Goal: Use online tool/utility: Utilize a website feature to perform a specific function

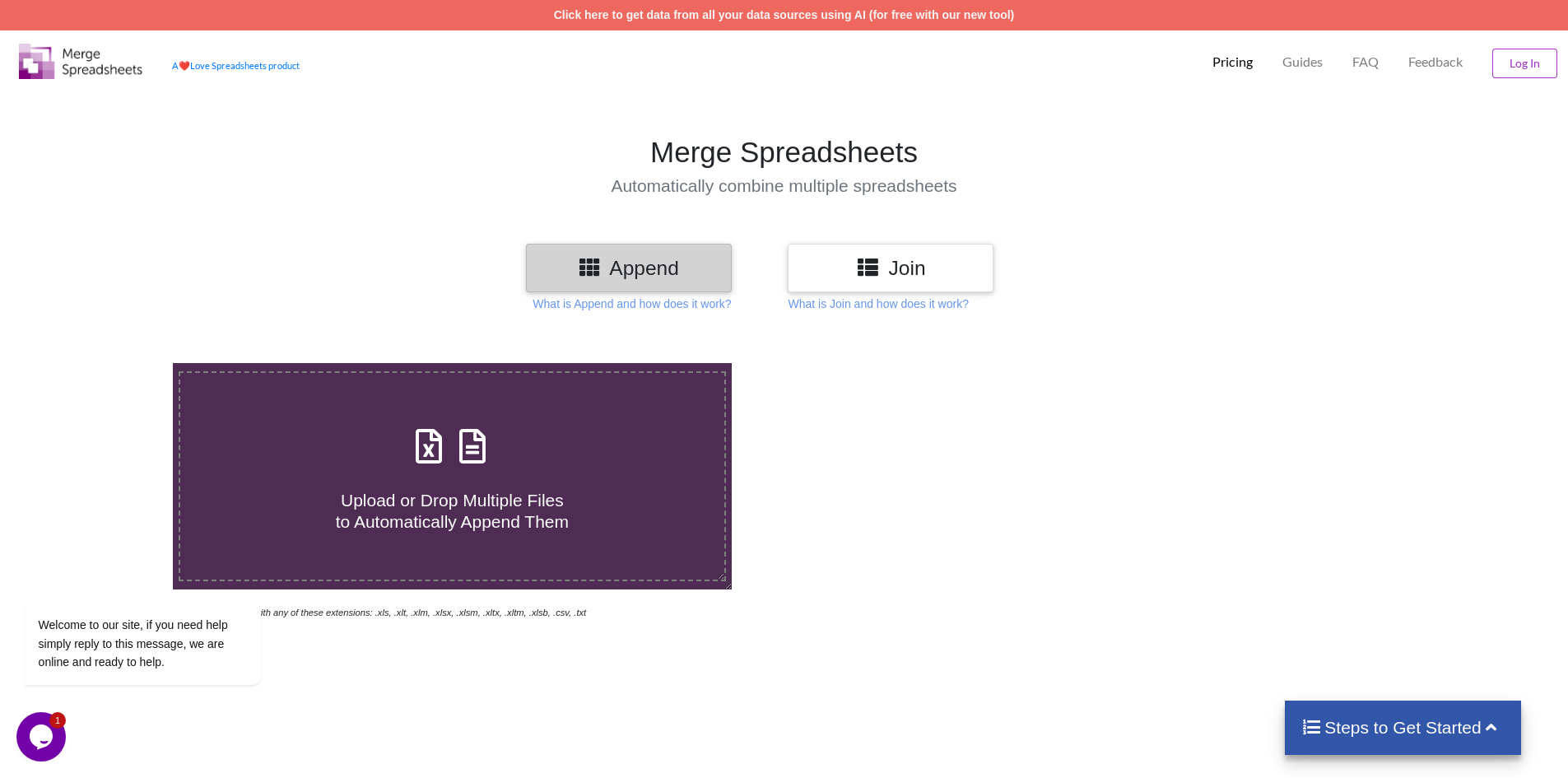
click at [614, 267] on h3 "Append" at bounding box center [628, 268] width 181 height 24
click at [418, 455] on icon at bounding box center [429, 438] width 42 height 35
click at [112, 363] on input "Upload or Drop Multiple Files to Automatically Append Them" at bounding box center [112, 363] width 0 height 0
type input "C:\fakepath\aw4.xlsx"
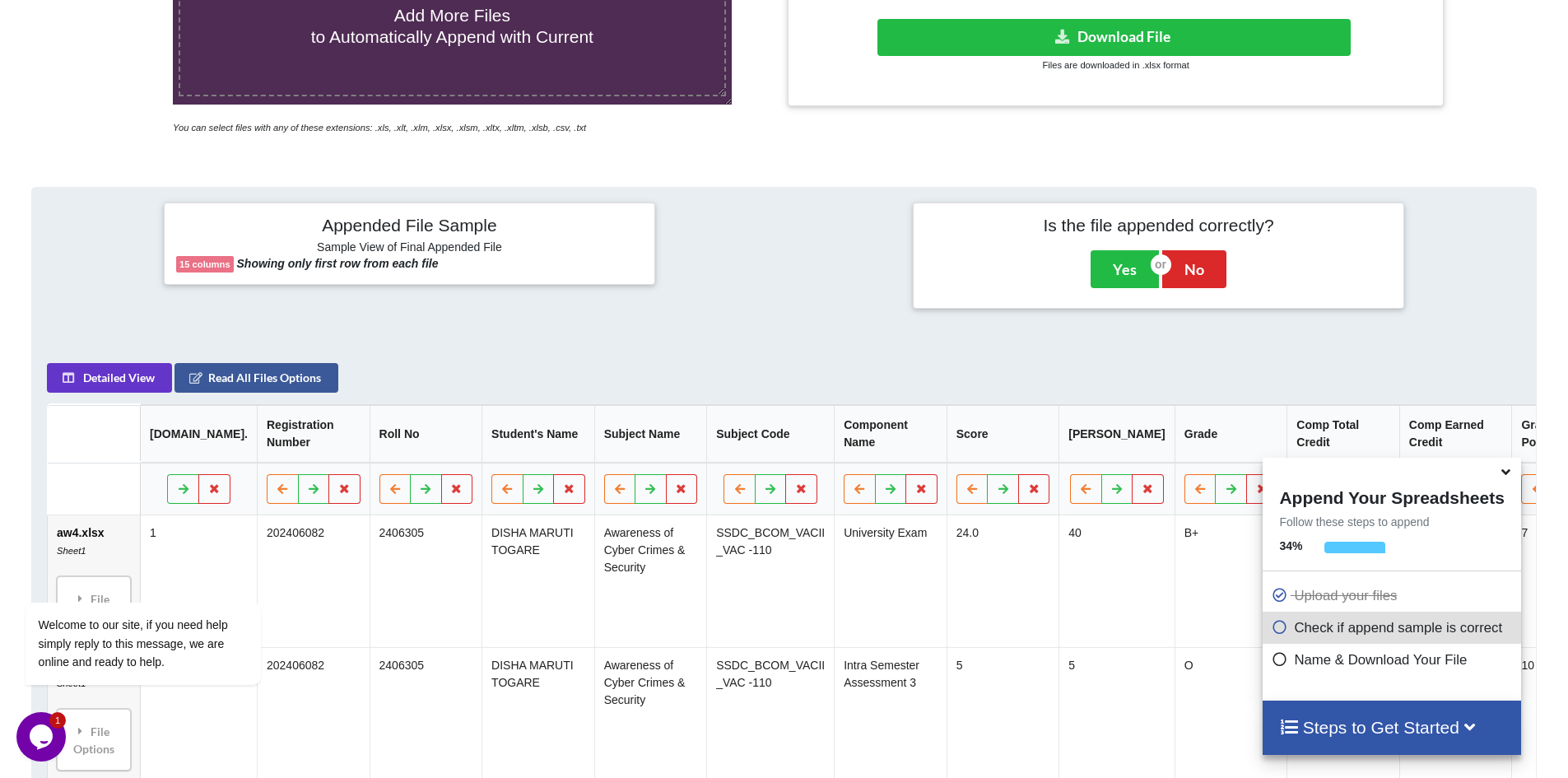
scroll to position [260, 0]
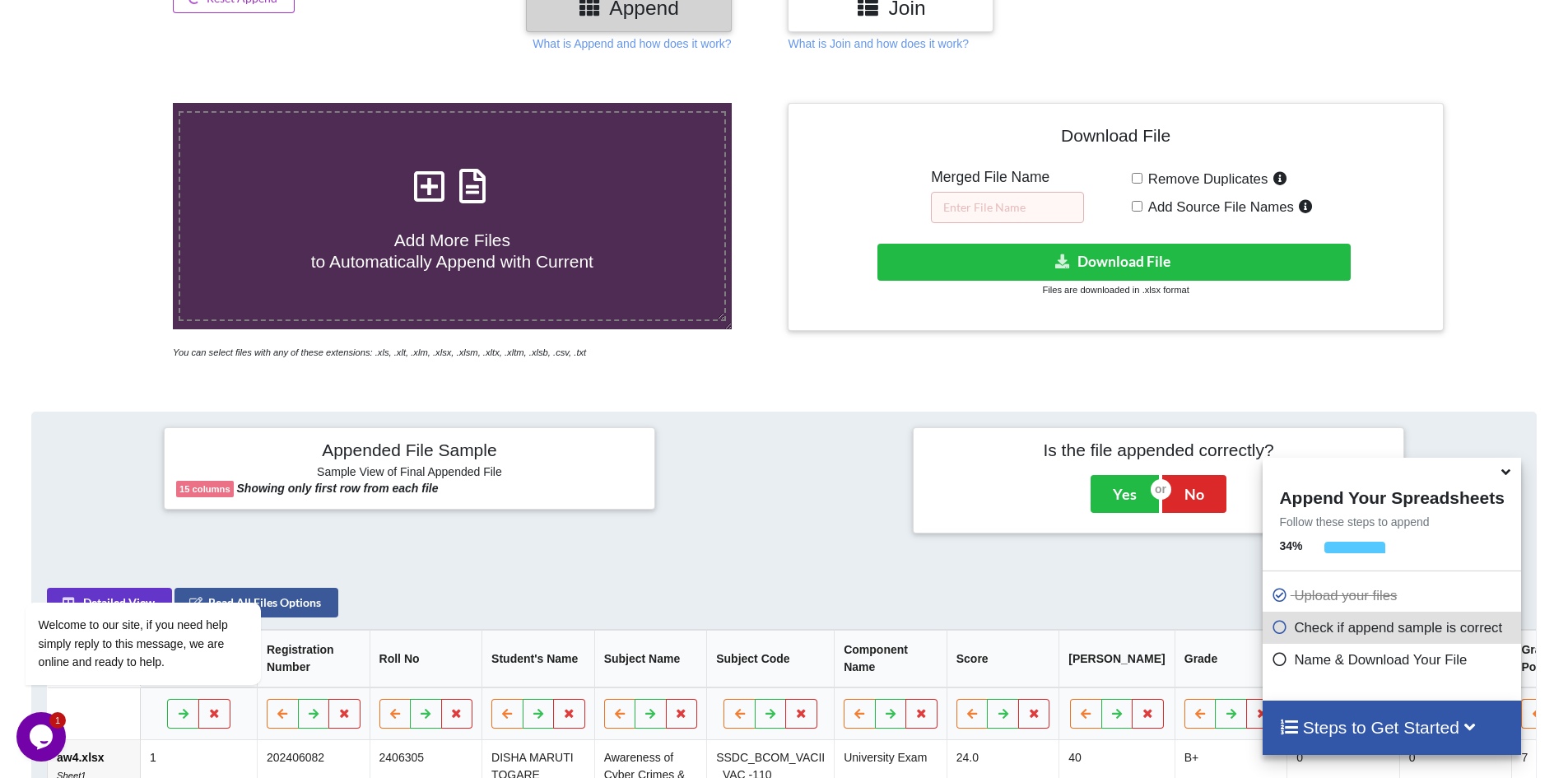
click at [1140, 177] on input "Remove Duplicates" at bounding box center [1137, 178] width 10 height 10
checkbox input "true"
click at [988, 212] on input "text" at bounding box center [1007, 208] width 153 height 31
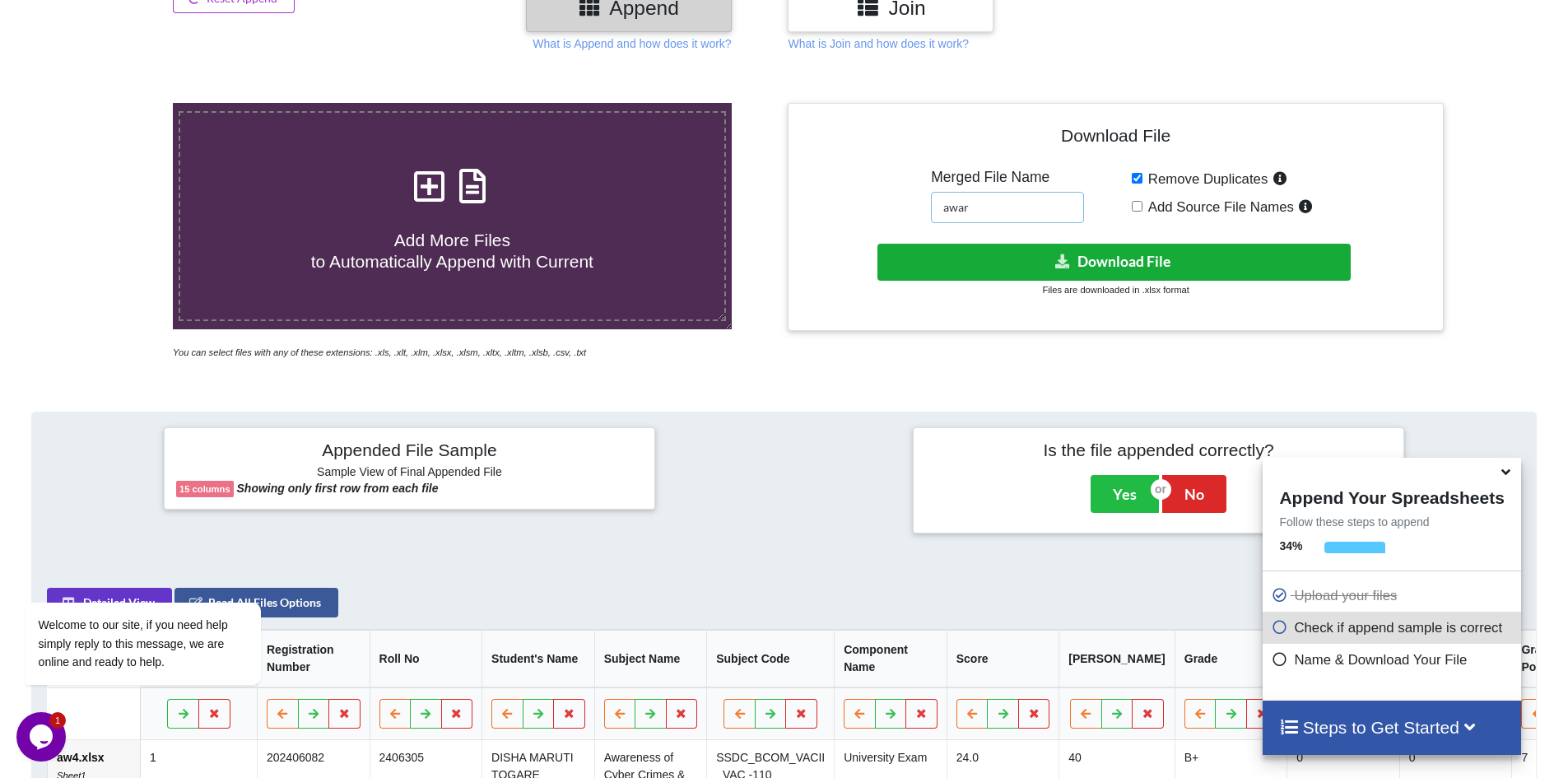
type input "awar"
click at [1097, 266] on button "Download File" at bounding box center [1114, 261] width 473 height 37
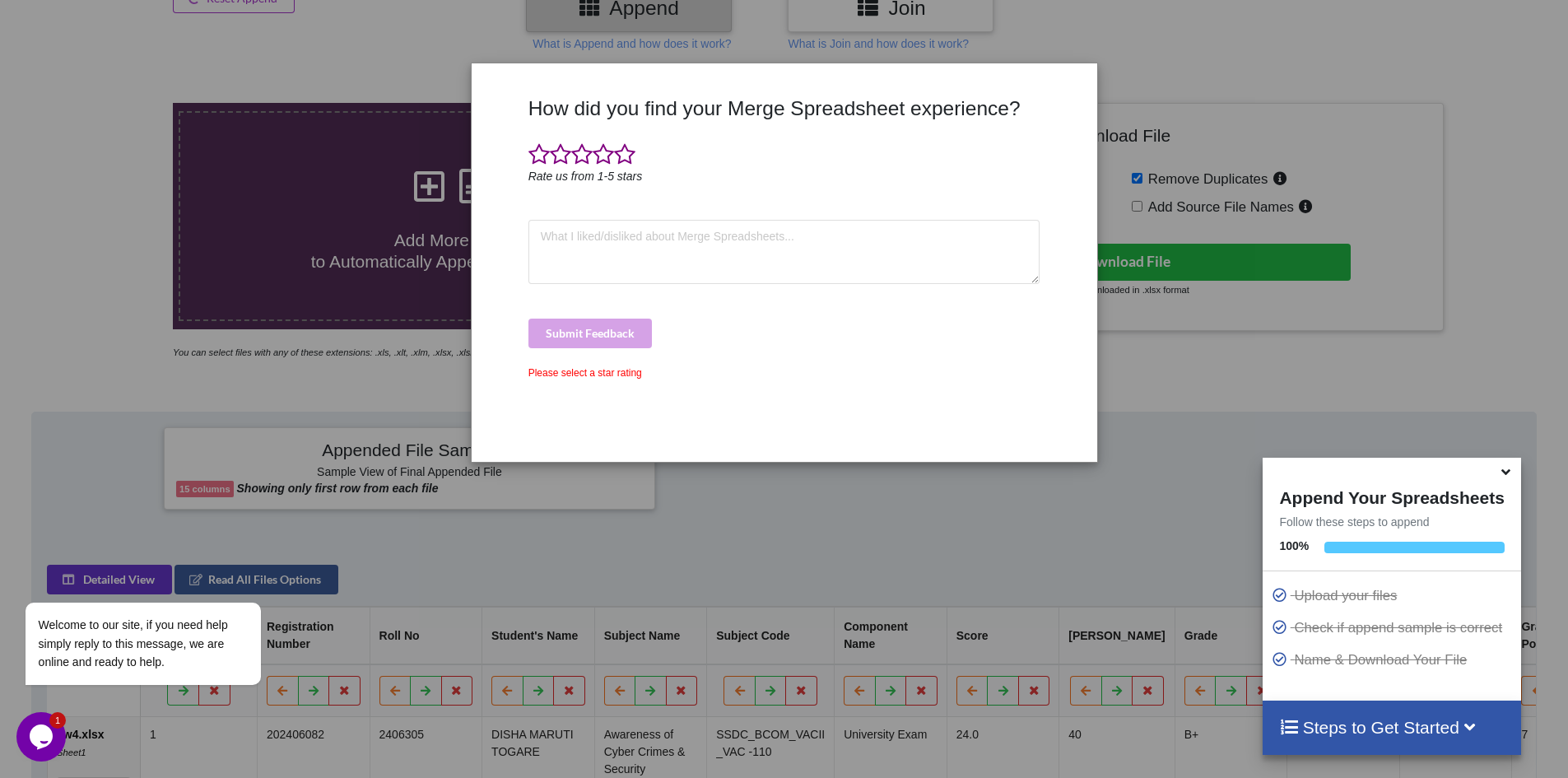
click at [177, 342] on div "How did you find your Merge Spreadsheet experience? Rate us from 1-5 stars Subm…" at bounding box center [784, 389] width 1568 height 778
click at [632, 159] on span at bounding box center [624, 154] width 22 height 23
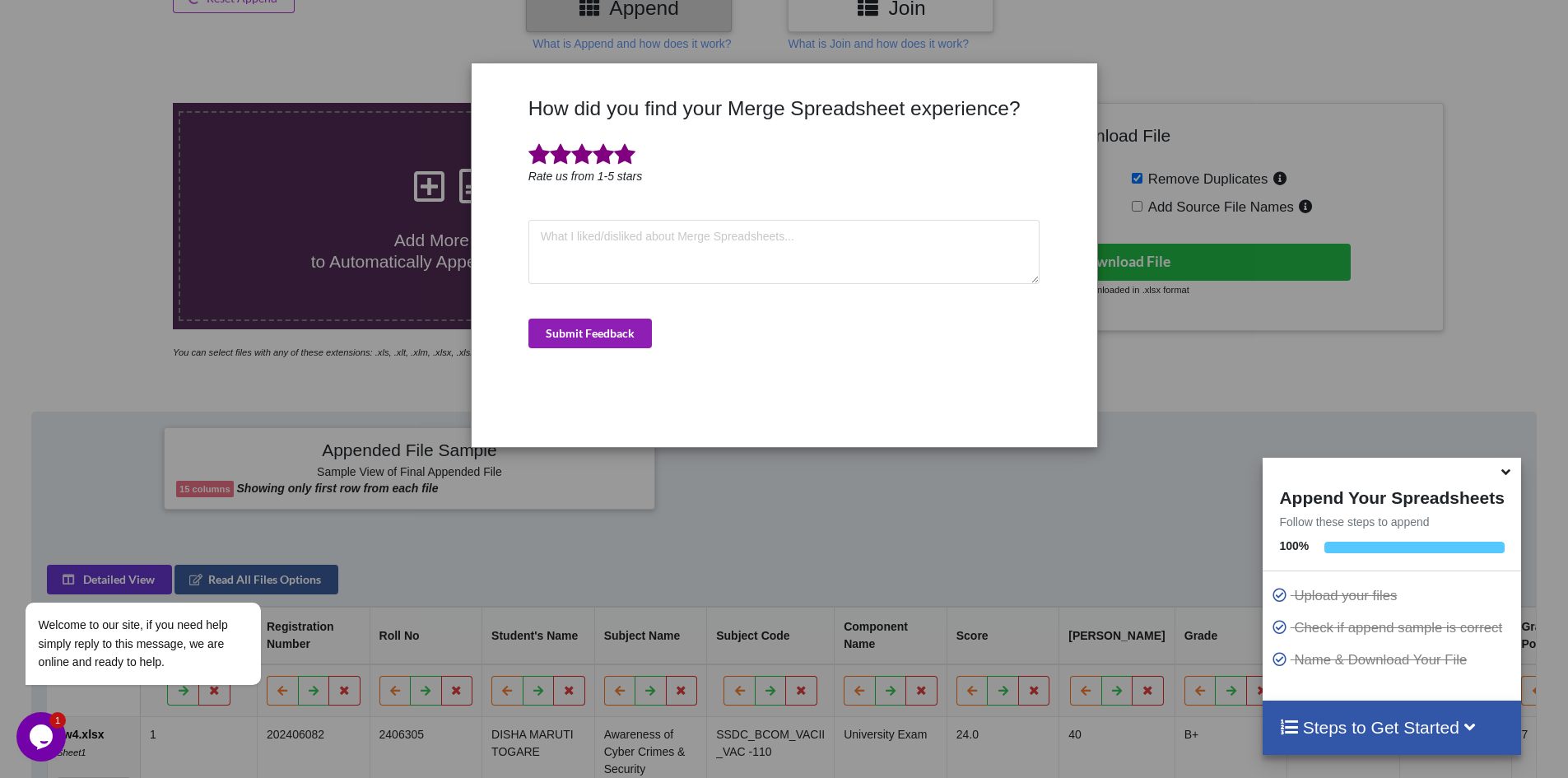
click at [596, 341] on button "Submit Feedback" at bounding box center [590, 333] width 124 height 29
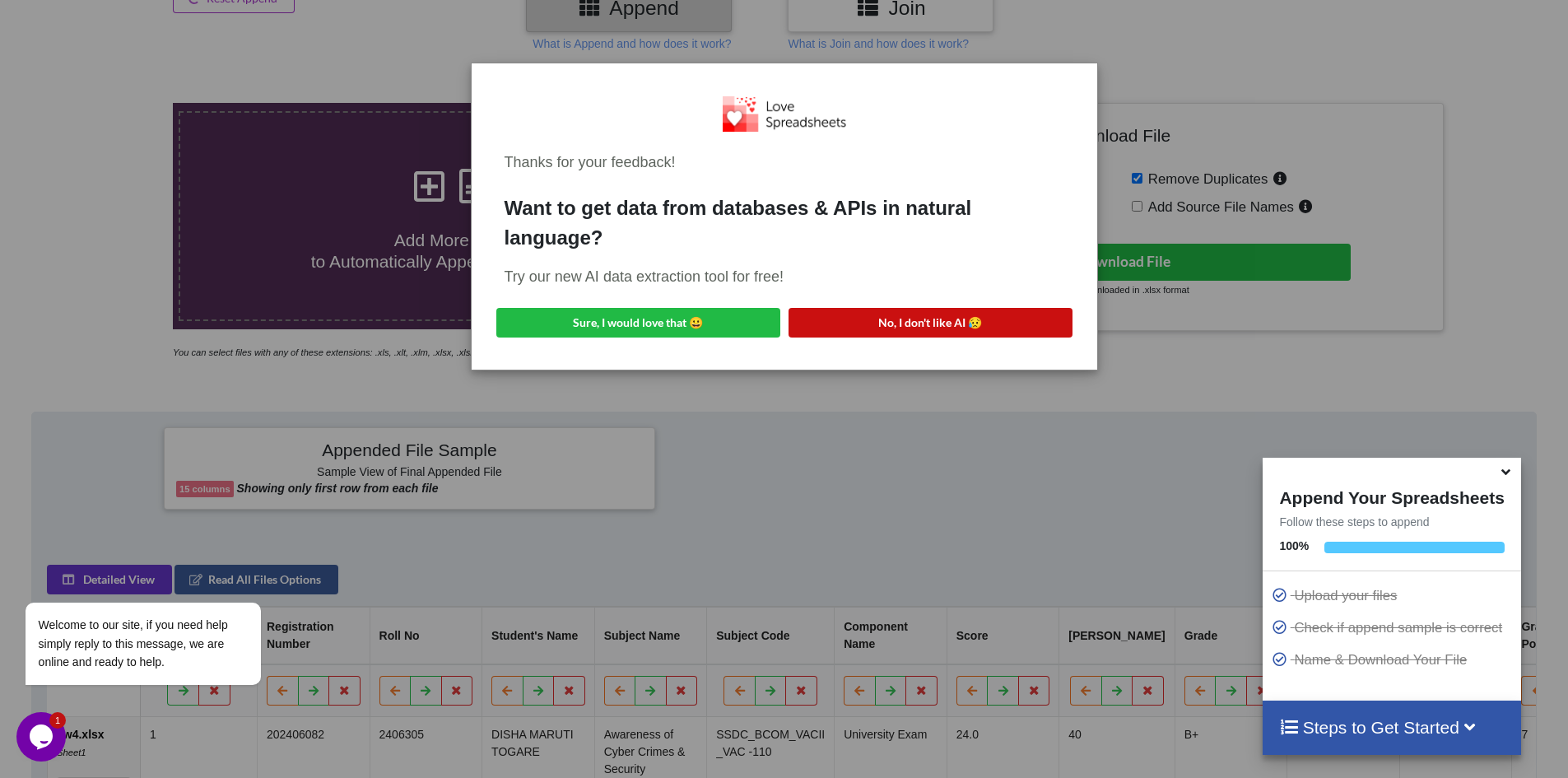
click at [928, 293] on div "Thanks for your feedback! Want to get data from databases & APIs in natural lan…" at bounding box center [784, 216] width 599 height 280
click at [866, 334] on button "No, I don't like AI 😥" at bounding box center [930, 323] width 284 height 29
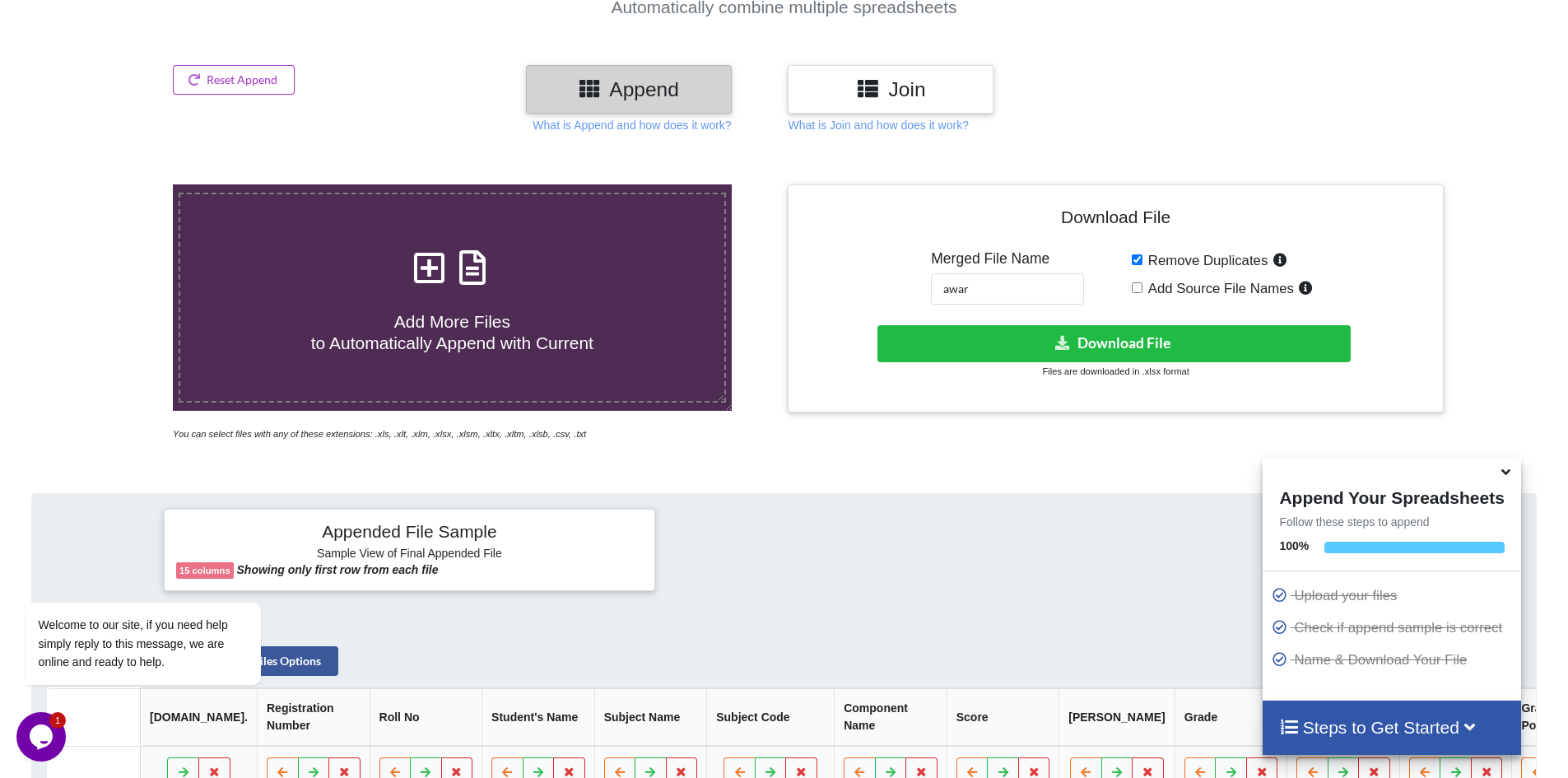
scroll to position [177, 0]
click at [228, 74] on button "Reset Append" at bounding box center [234, 80] width 122 height 29
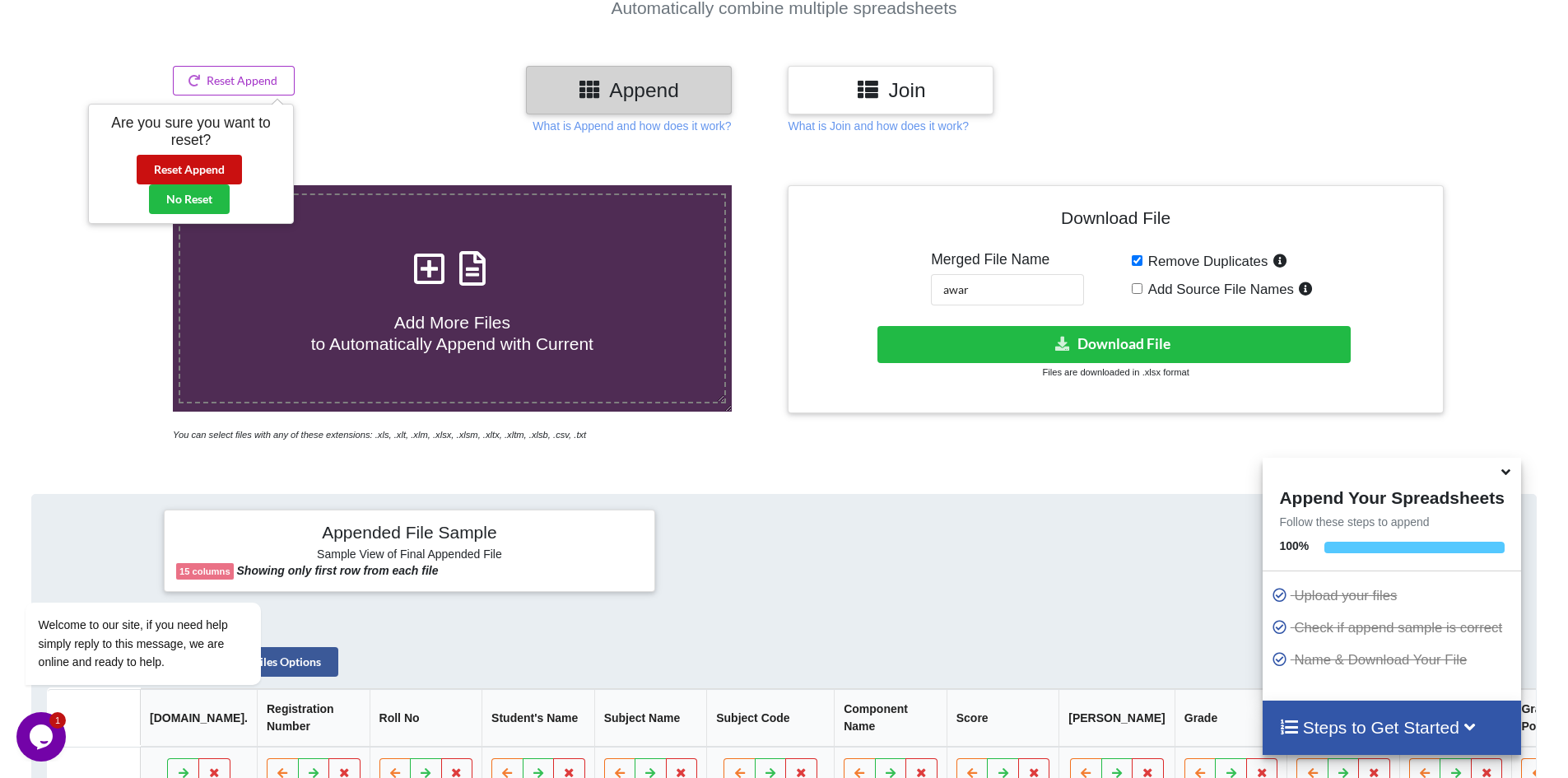
click at [188, 164] on button "Reset Append" at bounding box center [190, 170] width 106 height 29
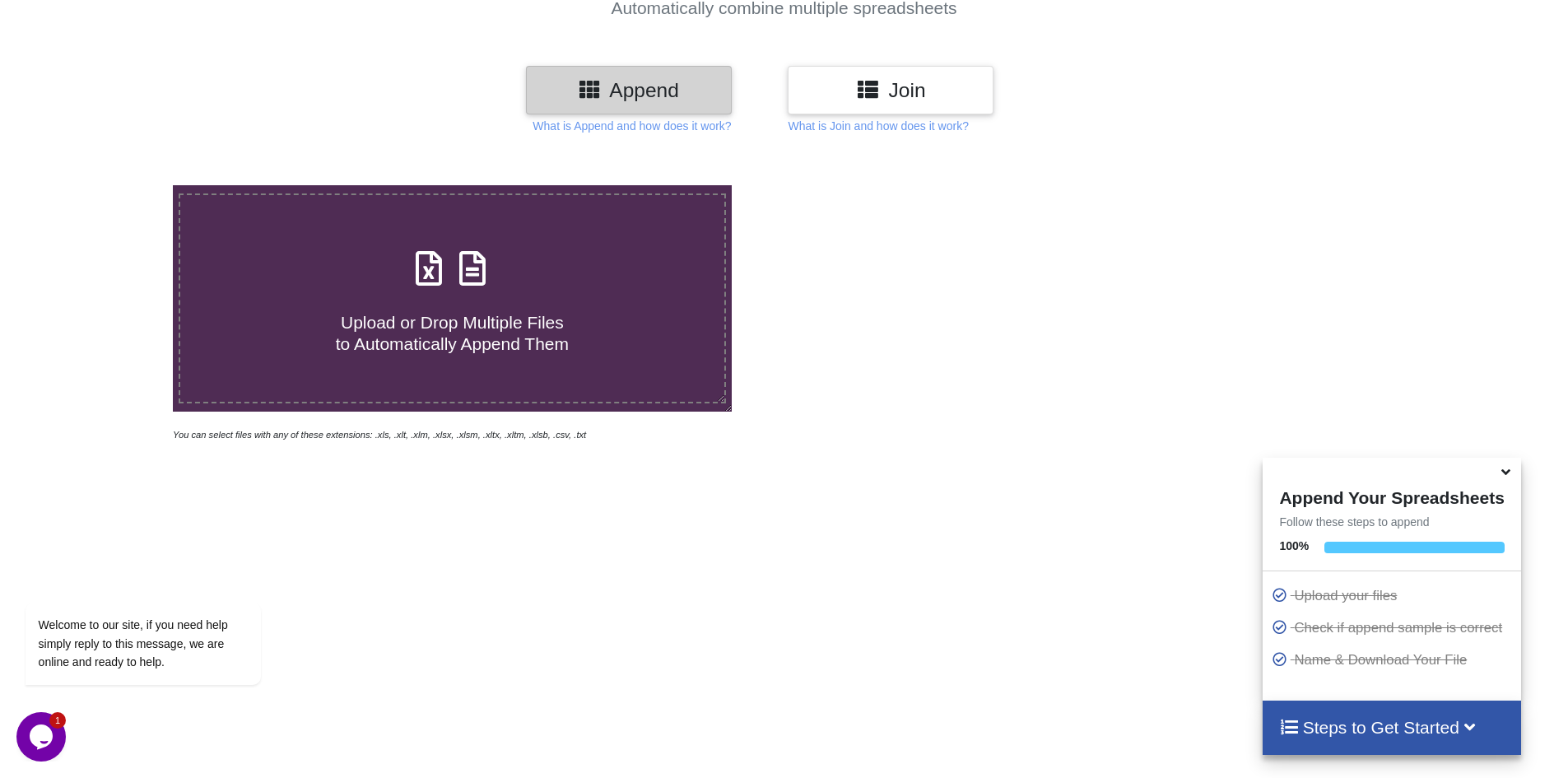
click at [415, 277] on icon at bounding box center [429, 260] width 42 height 35
click at [112, 185] on input "Upload or Drop Multiple Files to Automatically Append Them" at bounding box center [112, 185] width 0 height 0
type input "C:\fakepath\el4.xlsx"
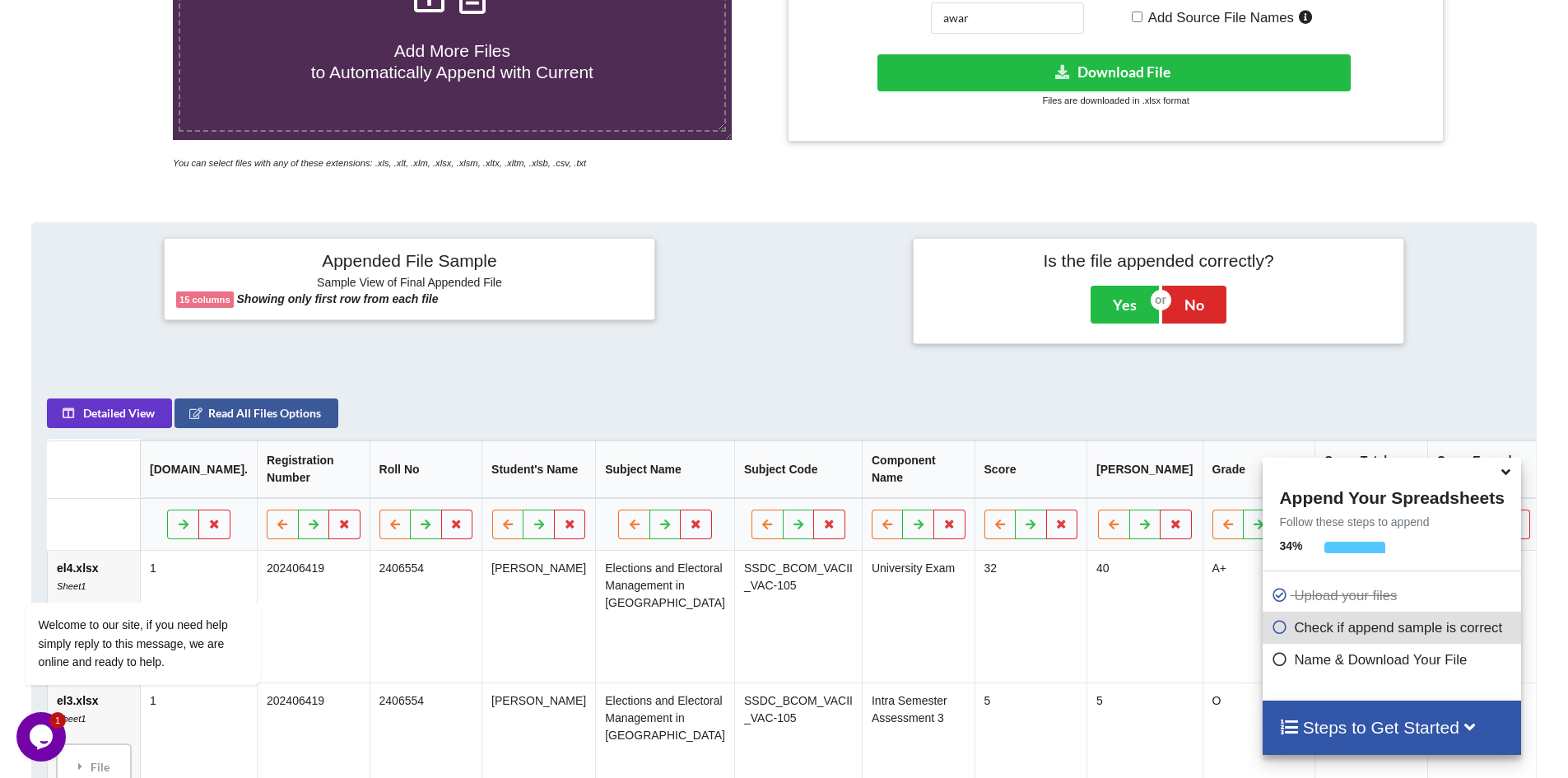
scroll to position [425, 0]
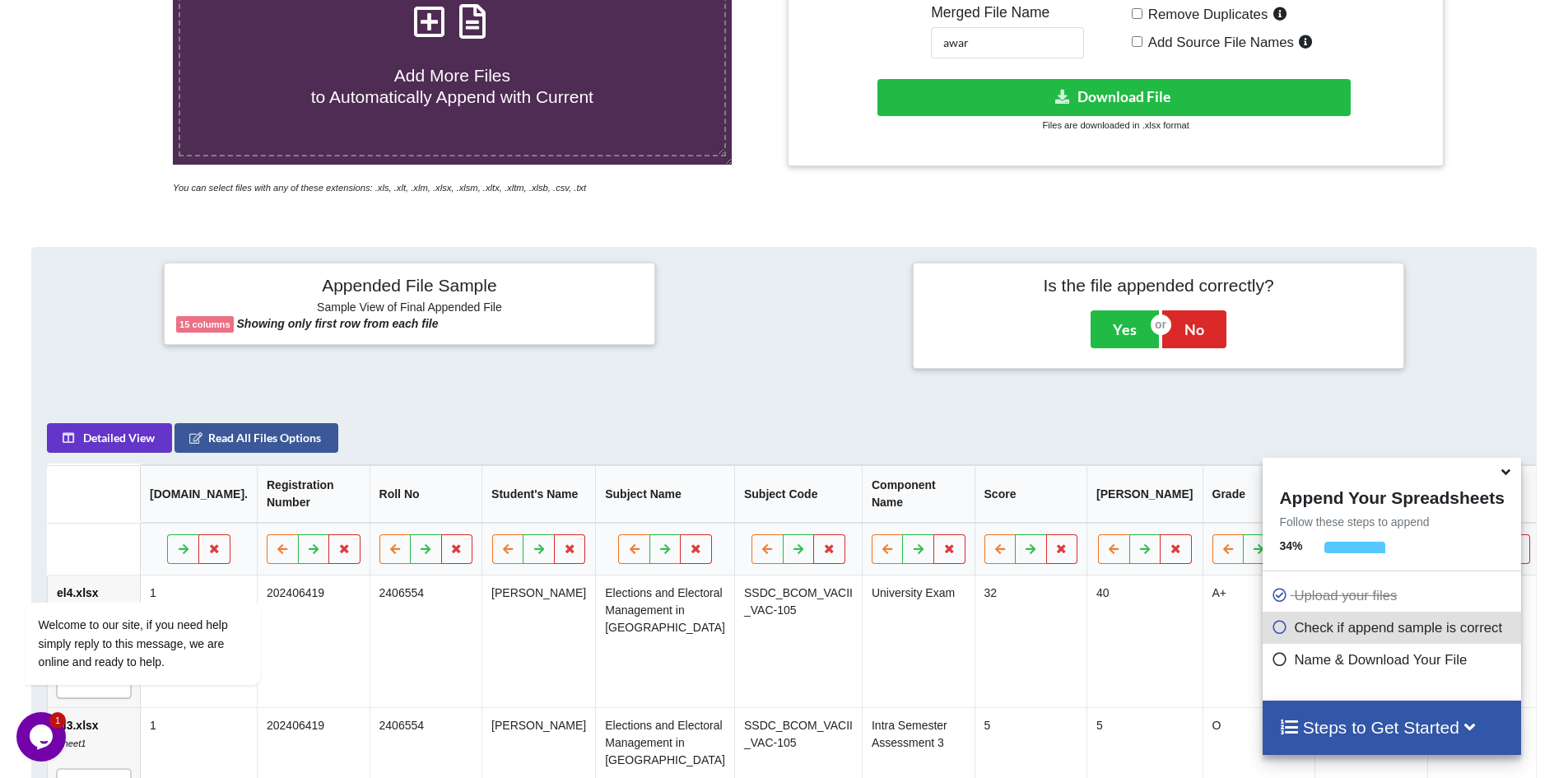
click at [1140, 17] on input "Remove Duplicates" at bounding box center [1137, 14] width 10 height 10
checkbox input "true"
drag, startPoint x: 982, startPoint y: 48, endPoint x: 879, endPoint y: 43, distance: 103.1
click at [879, 43] on div "Download File Merged File Name awar Remove Duplicates Add Source File Names Dow…" at bounding box center [1115, 52] width 630 height 203
type input "ele"
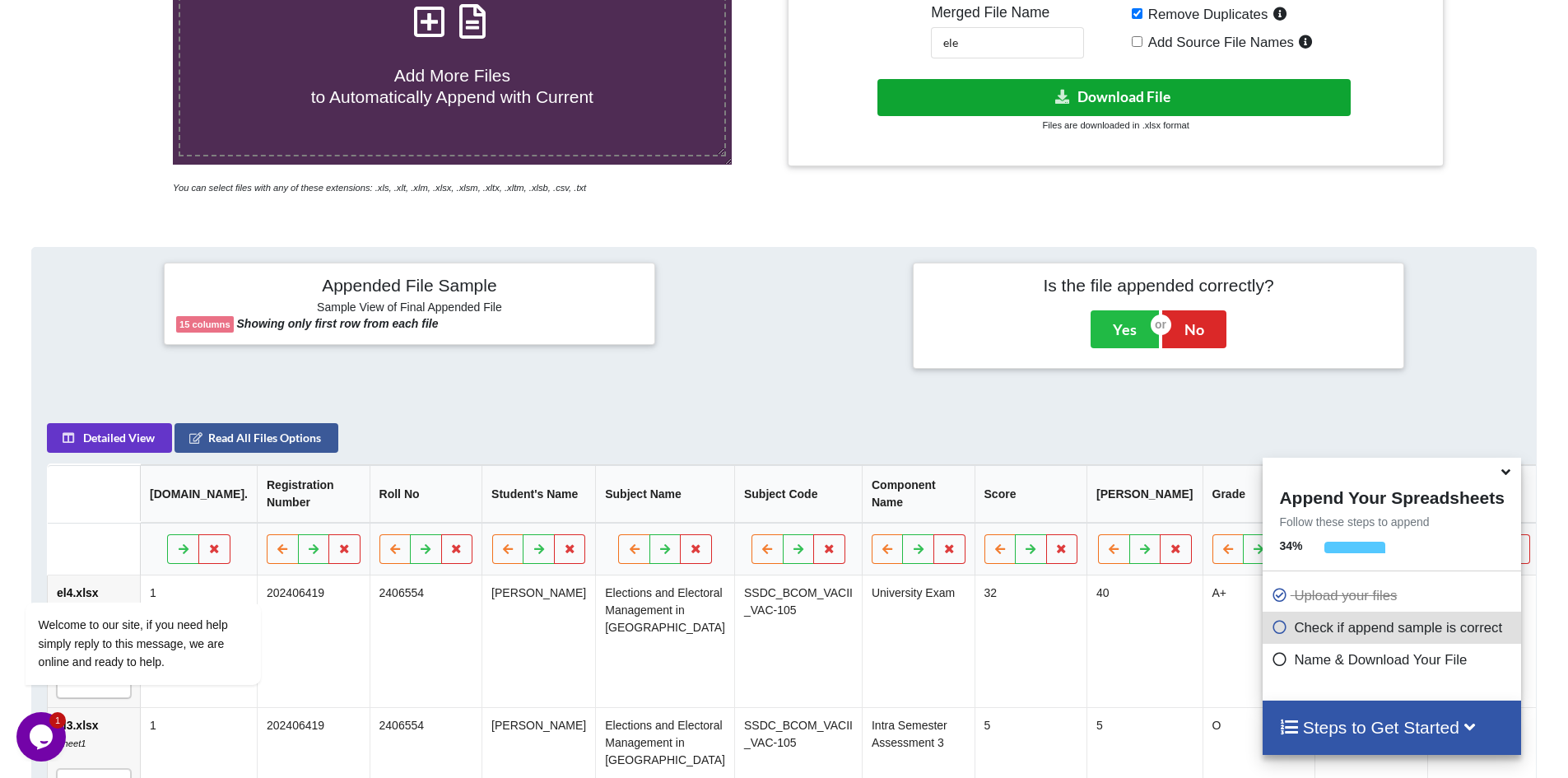
click at [1204, 95] on button "Download File" at bounding box center [1114, 97] width 473 height 37
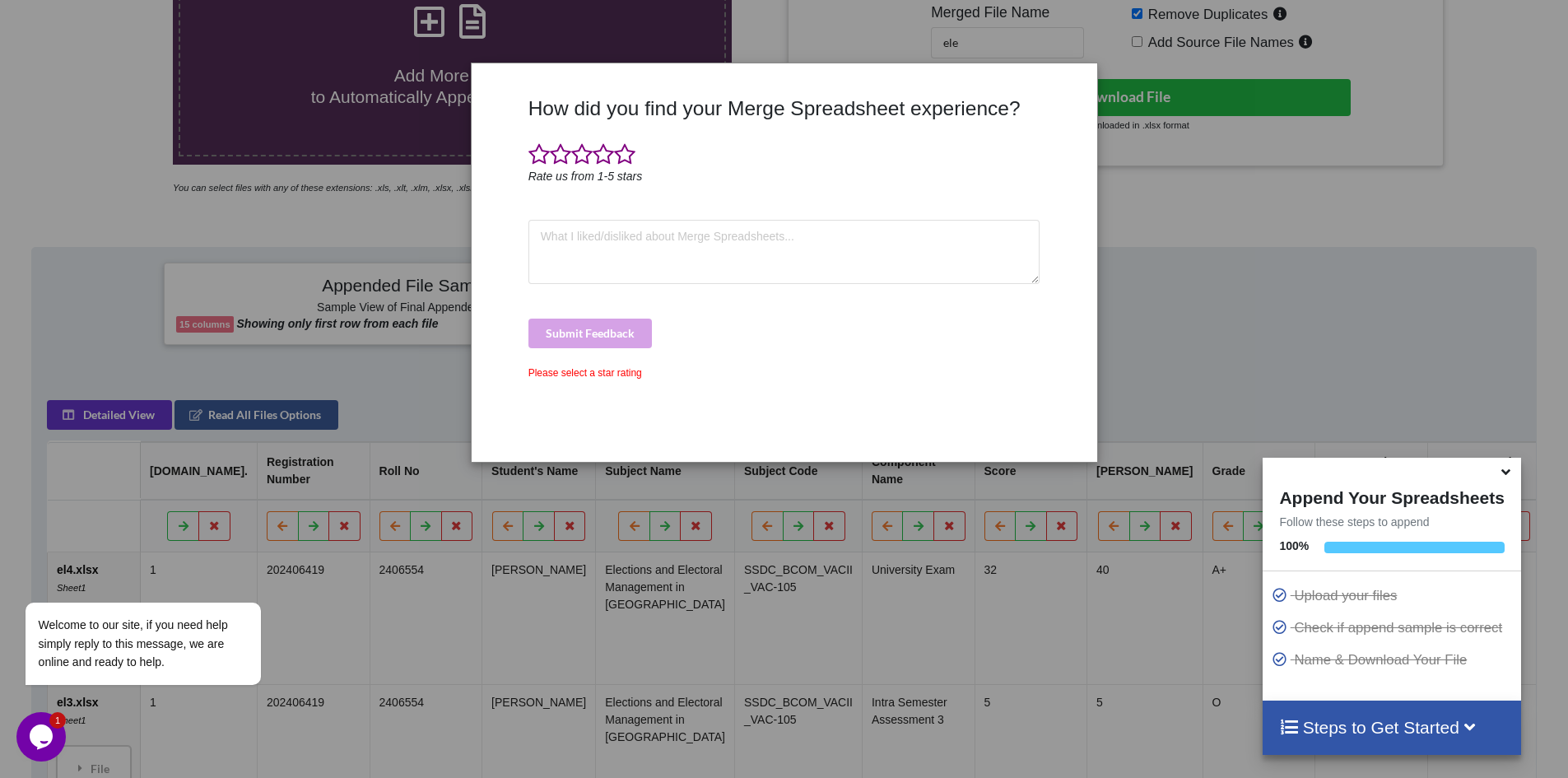
click at [1325, 215] on div "How did you find your Merge Spreadsheet experience? Rate us from 1-5 stars Subm…" at bounding box center [784, 389] width 1568 height 778
click at [625, 156] on span at bounding box center [624, 154] width 22 height 23
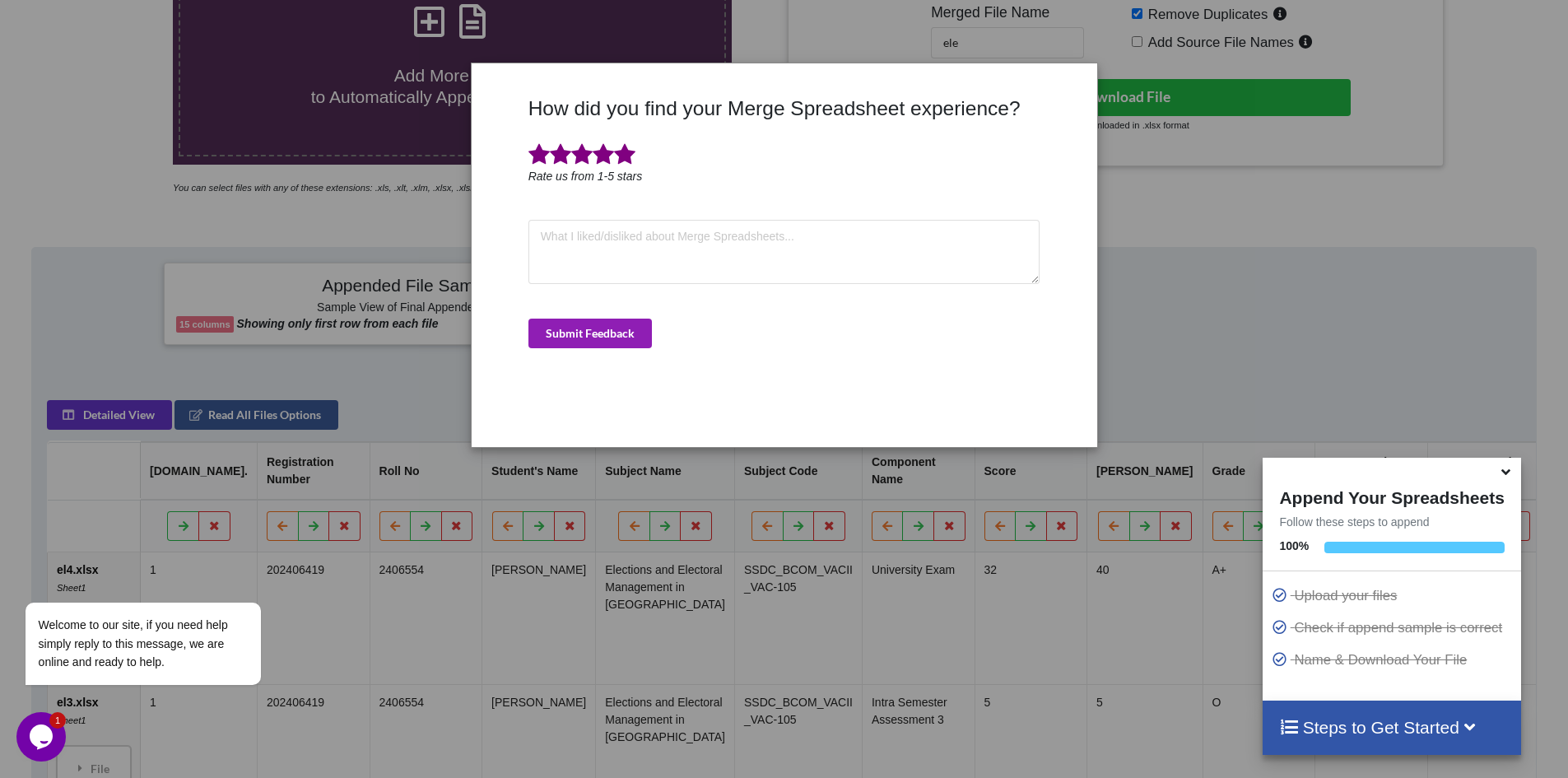
click at [574, 331] on button "Submit Feedback" at bounding box center [590, 333] width 124 height 29
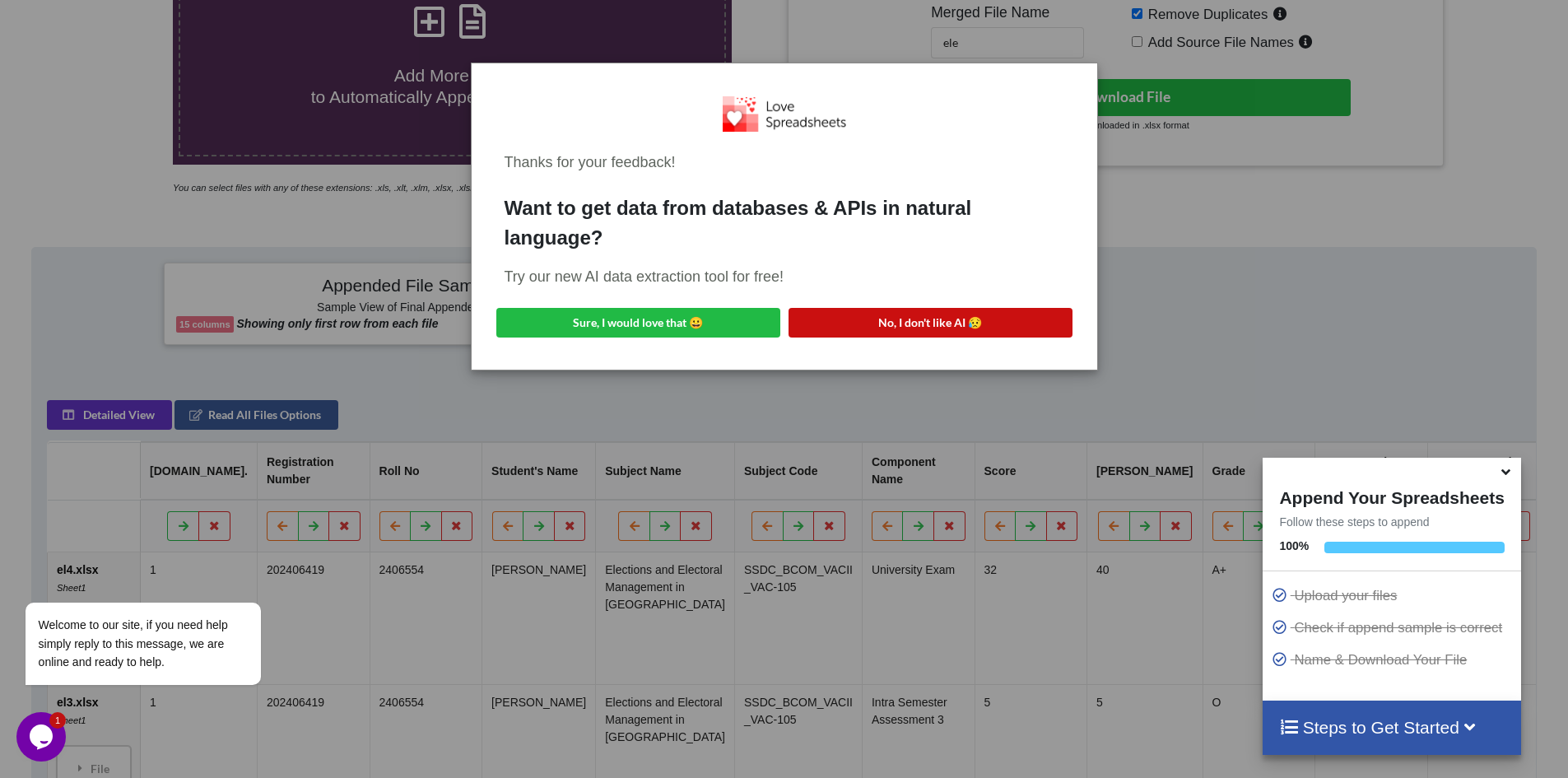
click at [926, 320] on button "No, I don't like AI 😥" at bounding box center [930, 323] width 284 height 29
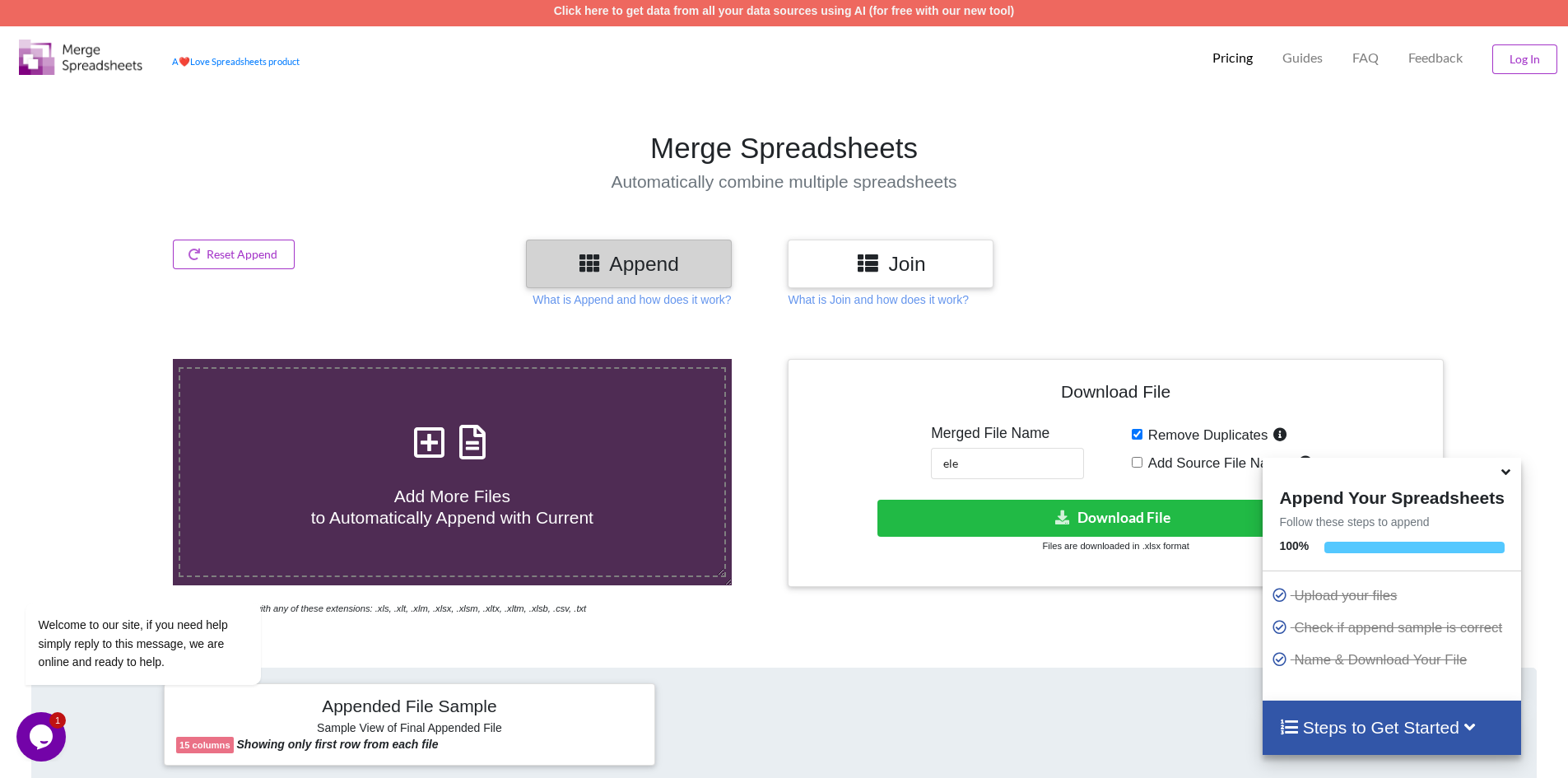
scroll to position [0, 0]
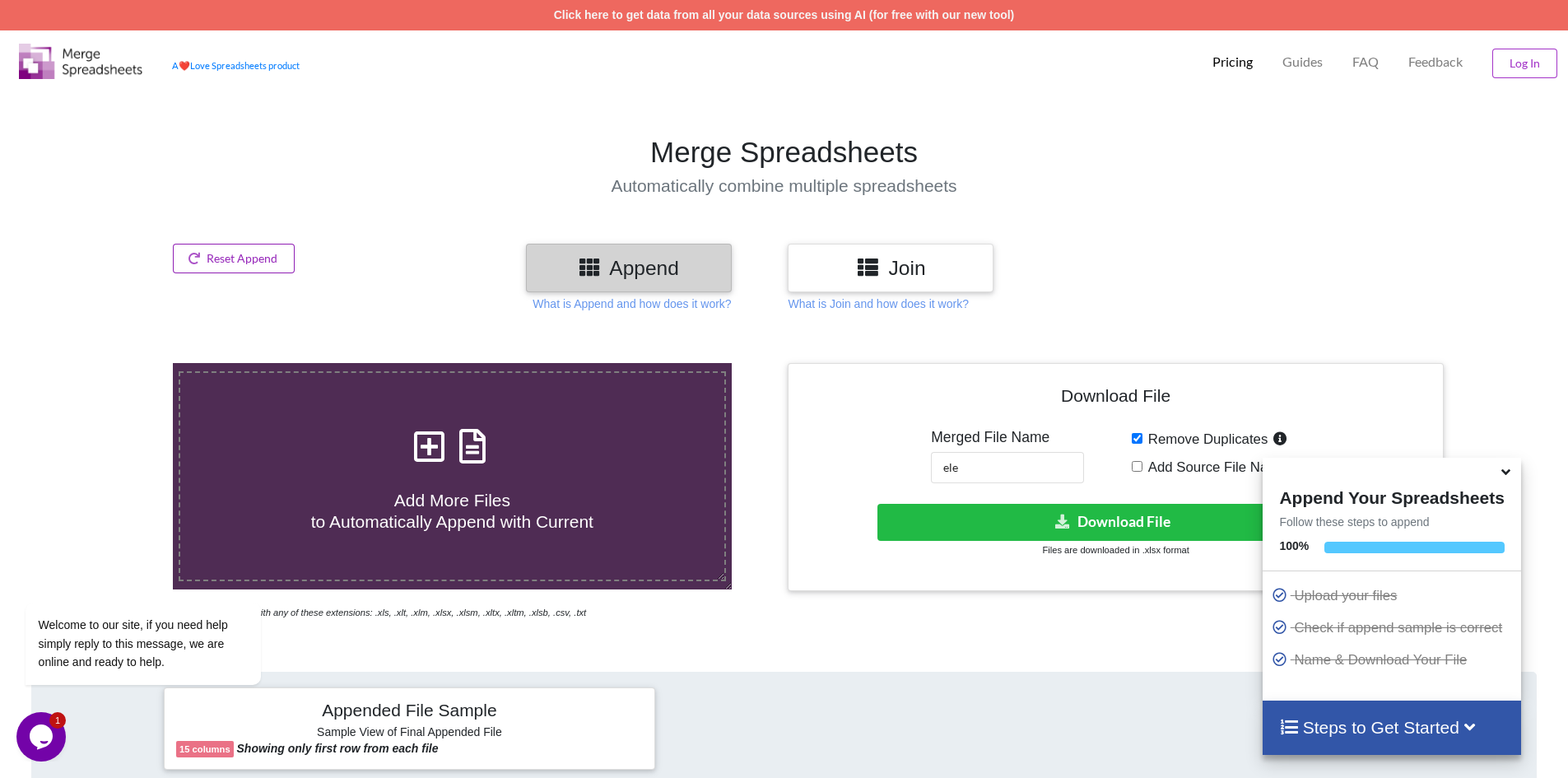
click at [198, 264] on button "Reset Append" at bounding box center [234, 258] width 122 height 29
click at [204, 175] on button "Reset Append" at bounding box center [190, 180] width 106 height 29
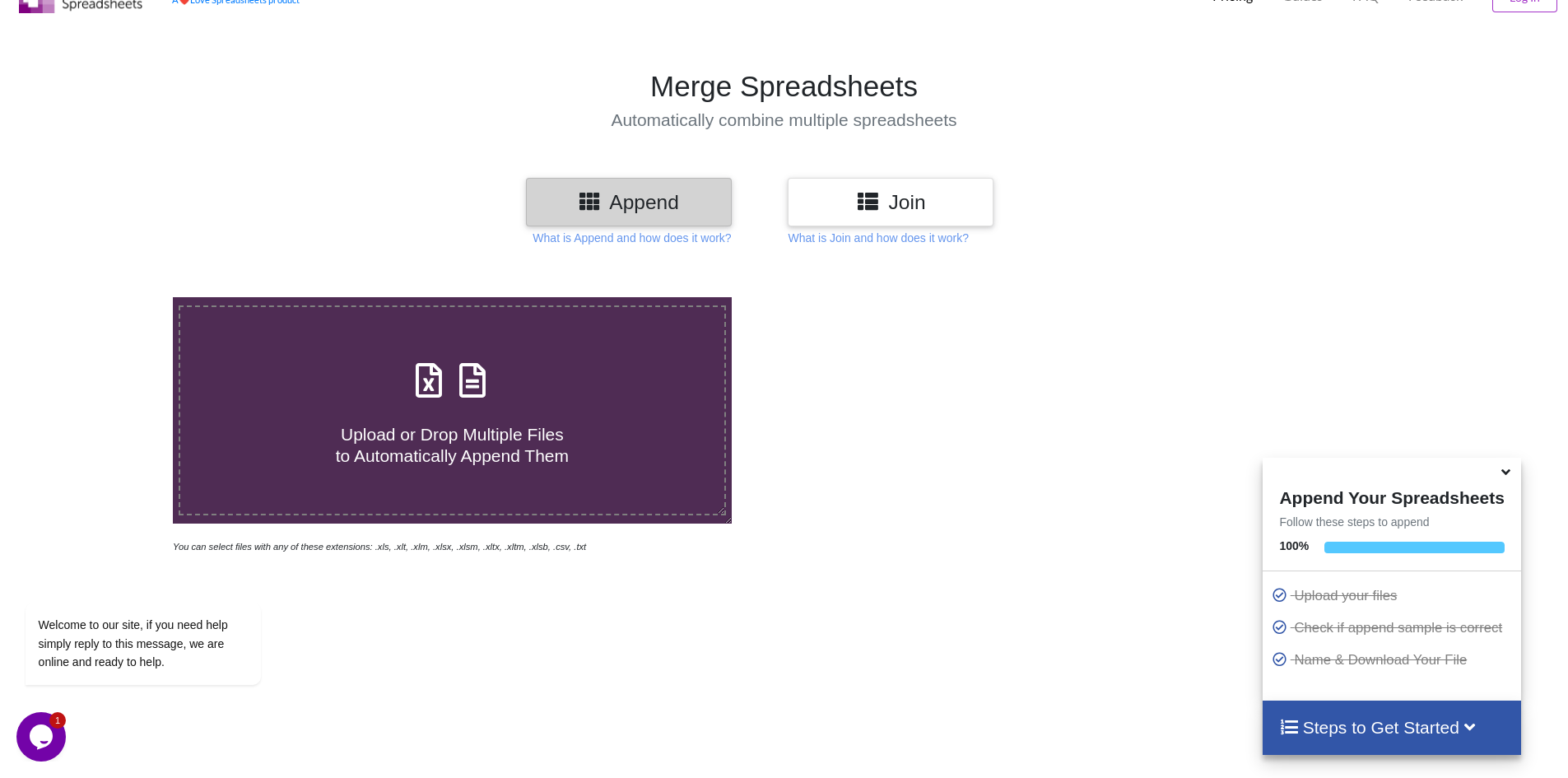
scroll to position [12, 0]
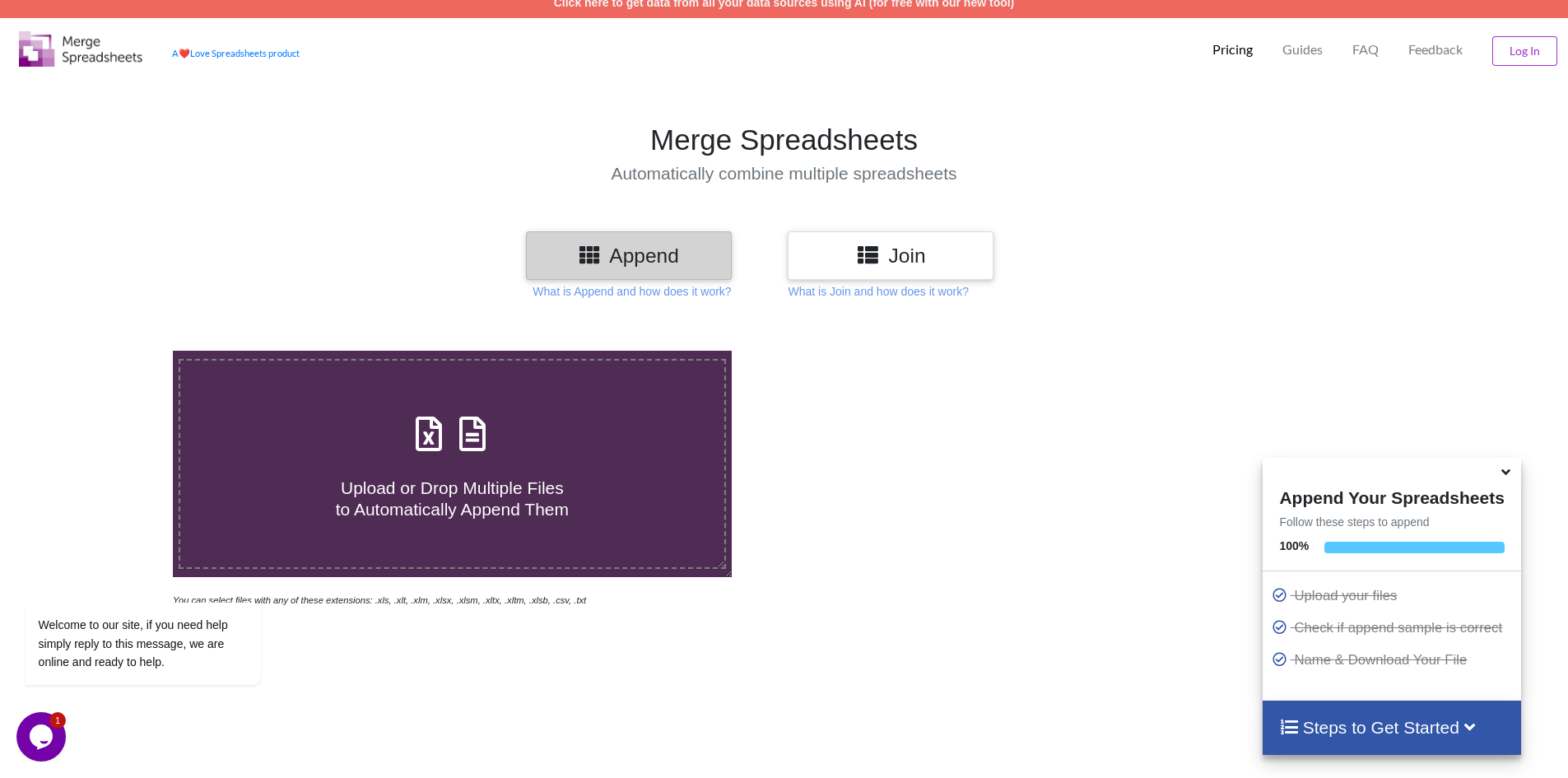
click at [440, 434] on icon at bounding box center [429, 426] width 42 height 35
click at [112, 350] on input "Upload or Drop Multiple Files to Automatically Append Them" at bounding box center [112, 350] width 0 height 0
type input "C:\fakepath\cc4.xlsx"
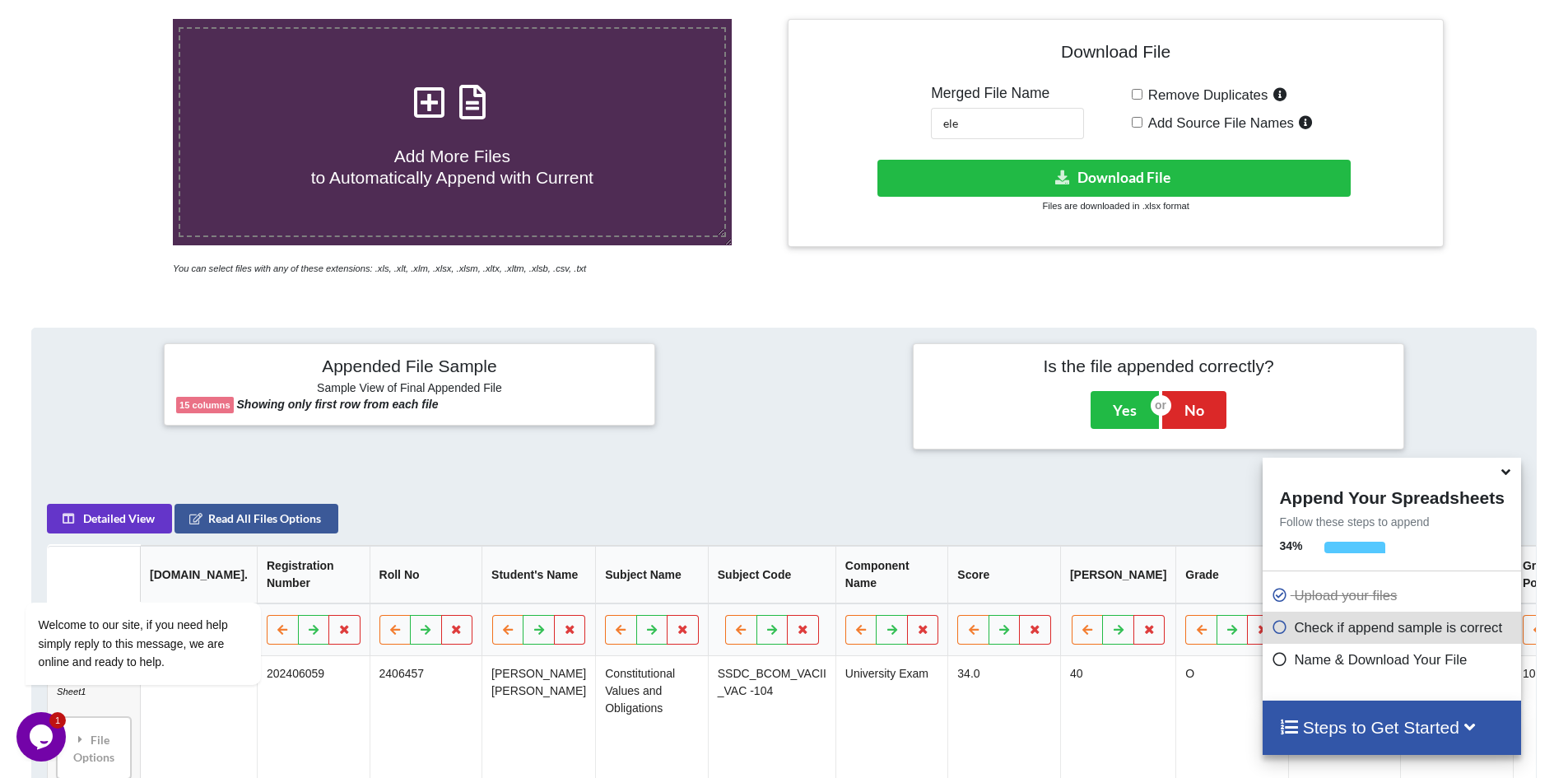
scroll to position [343, 0]
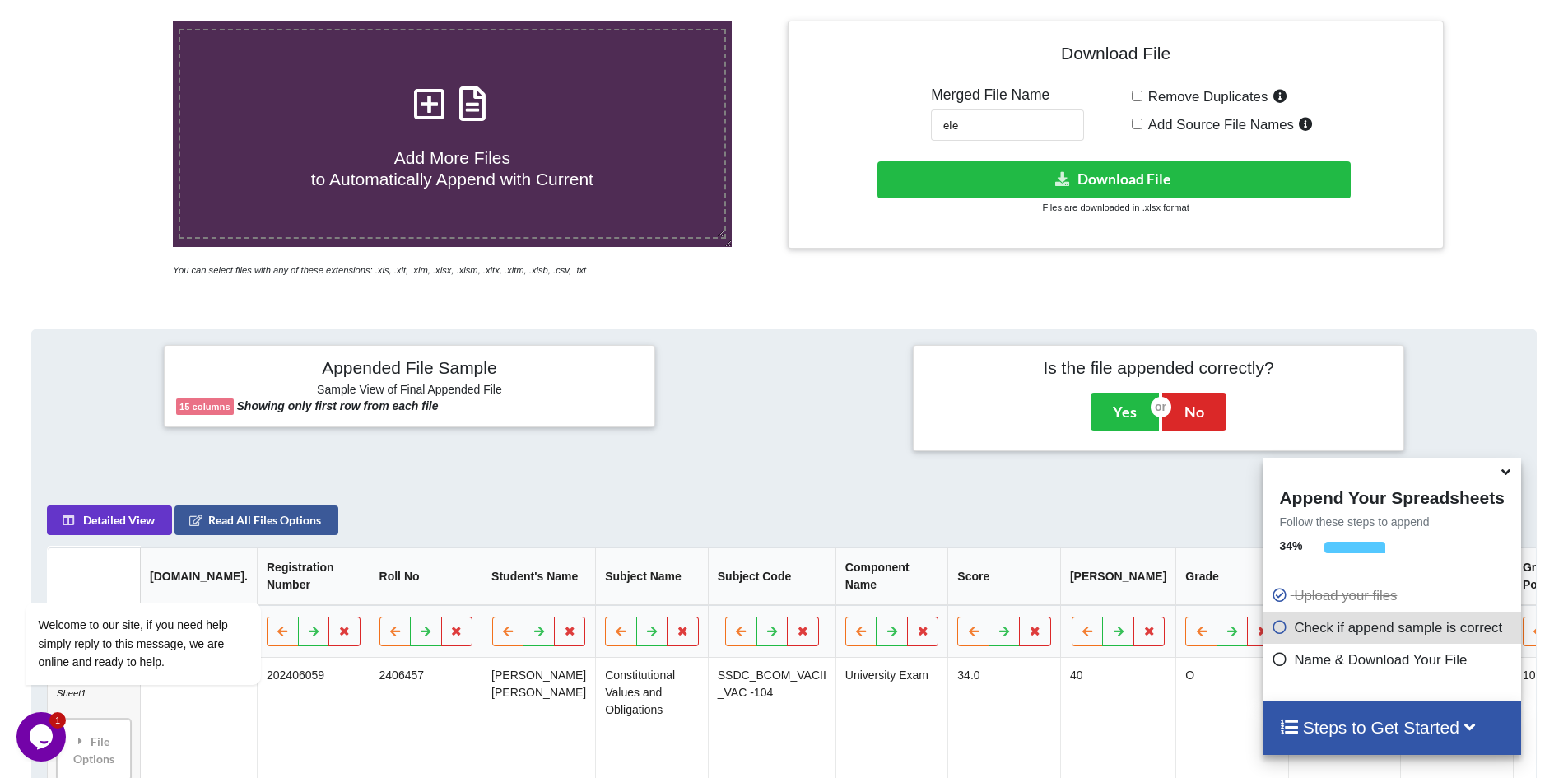
click at [1134, 100] on input "Remove Duplicates" at bounding box center [1137, 96] width 10 height 10
checkbox input "true"
click at [1031, 168] on button "Download File" at bounding box center [1114, 179] width 473 height 37
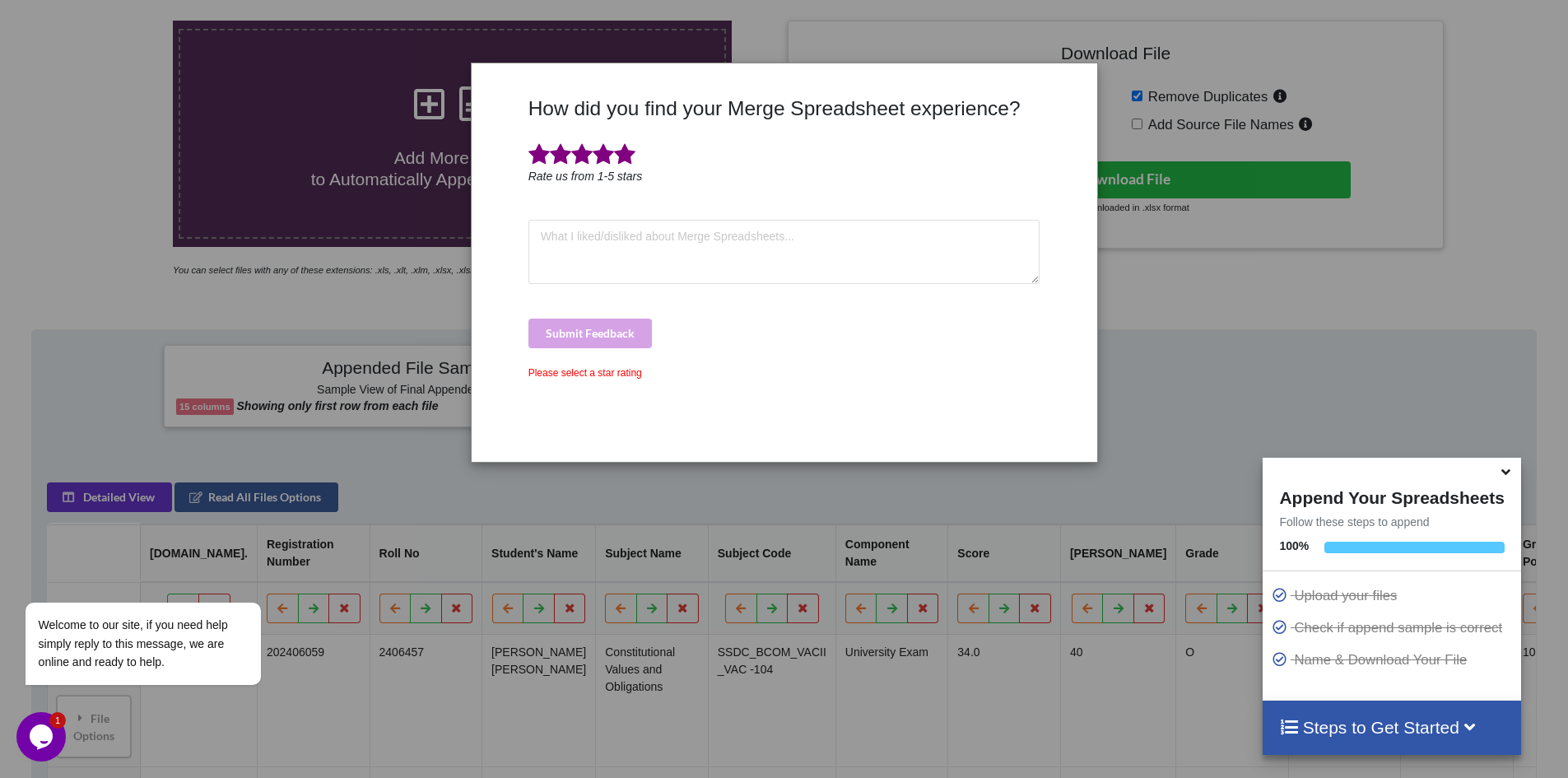
click at [628, 164] on span at bounding box center [624, 154] width 22 height 23
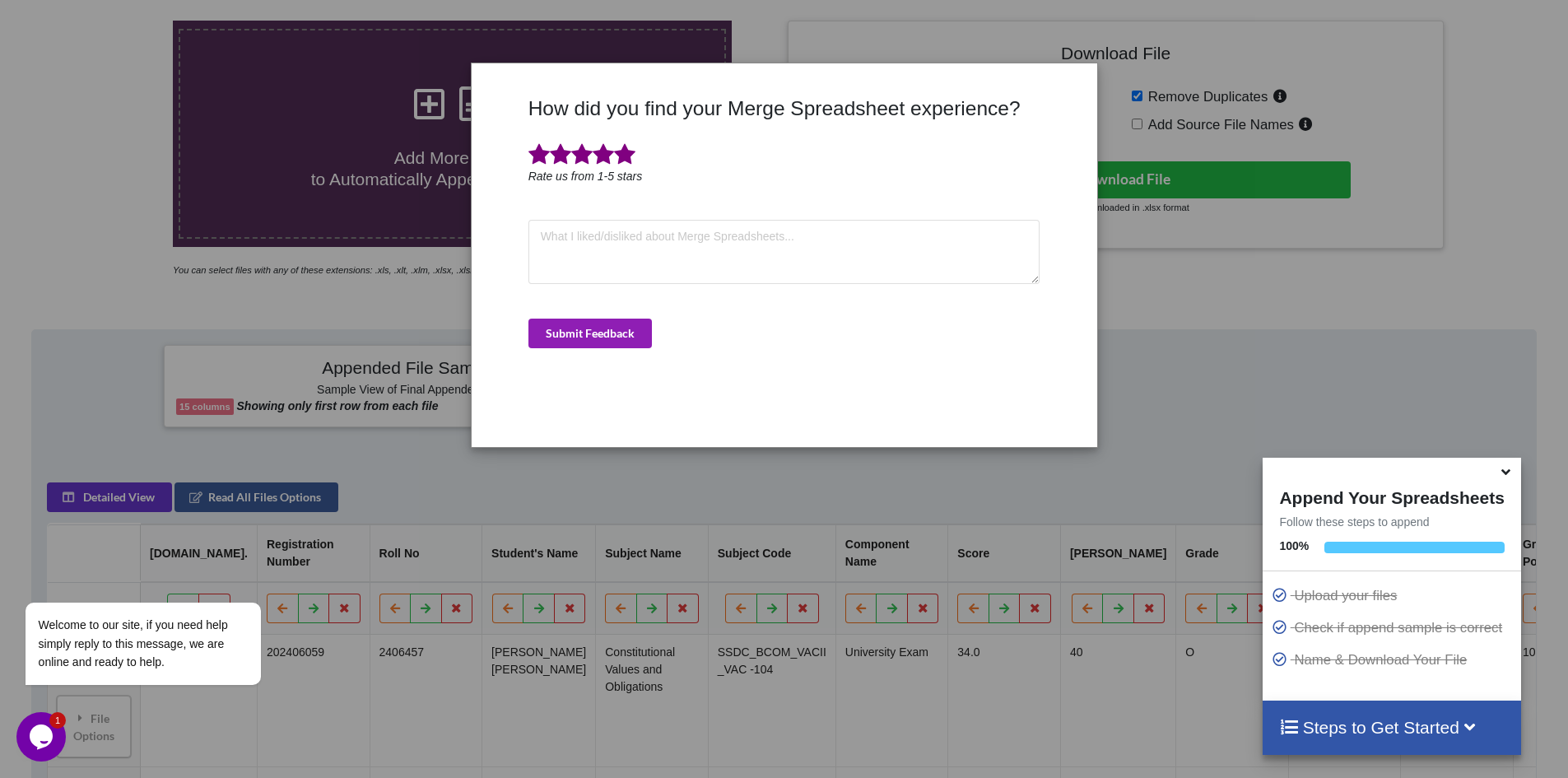
click at [582, 336] on button "Submit Feedback" at bounding box center [590, 333] width 124 height 29
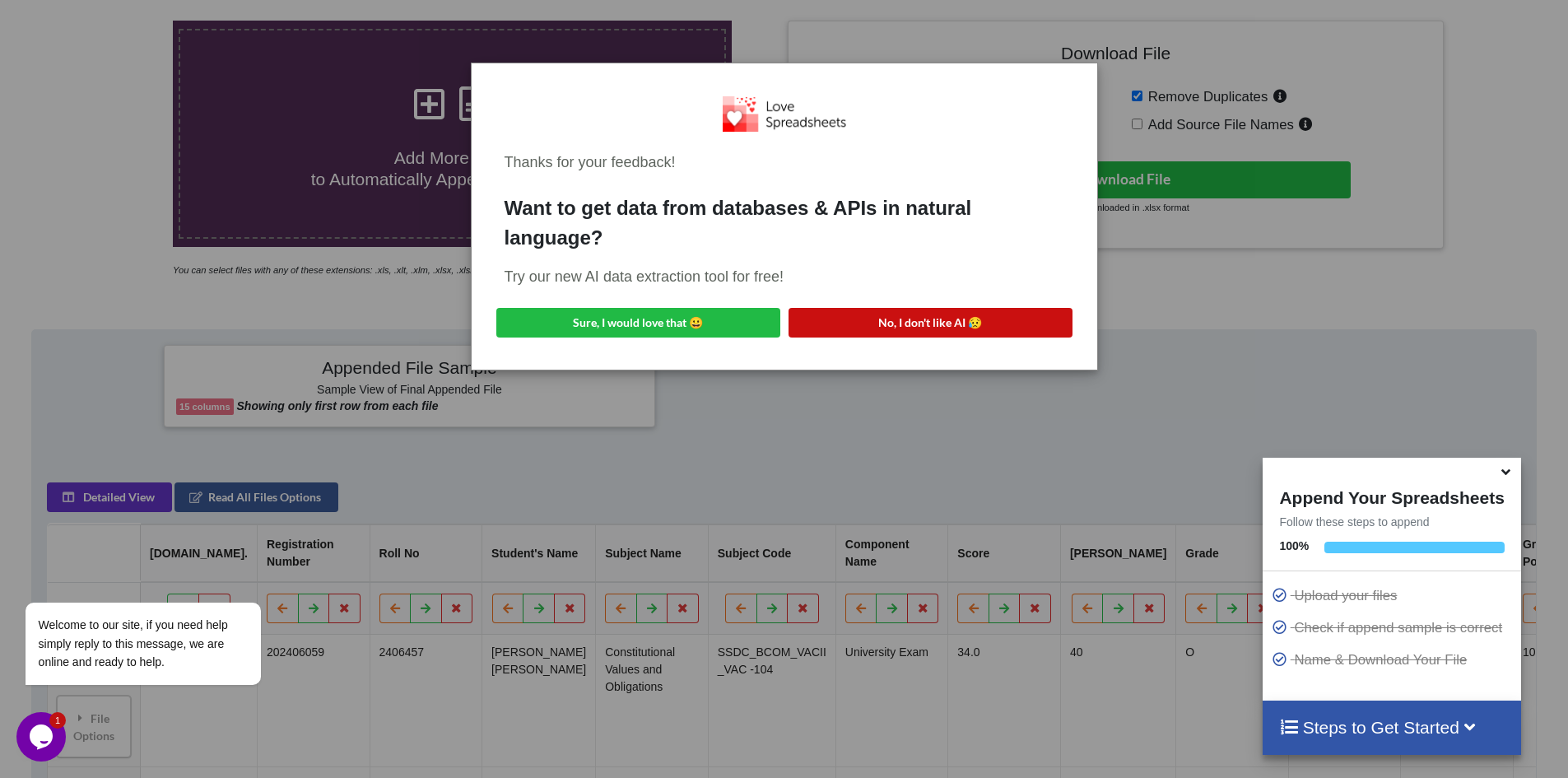
click at [924, 318] on button "No, I don't like AI 😥" at bounding box center [930, 323] width 284 height 29
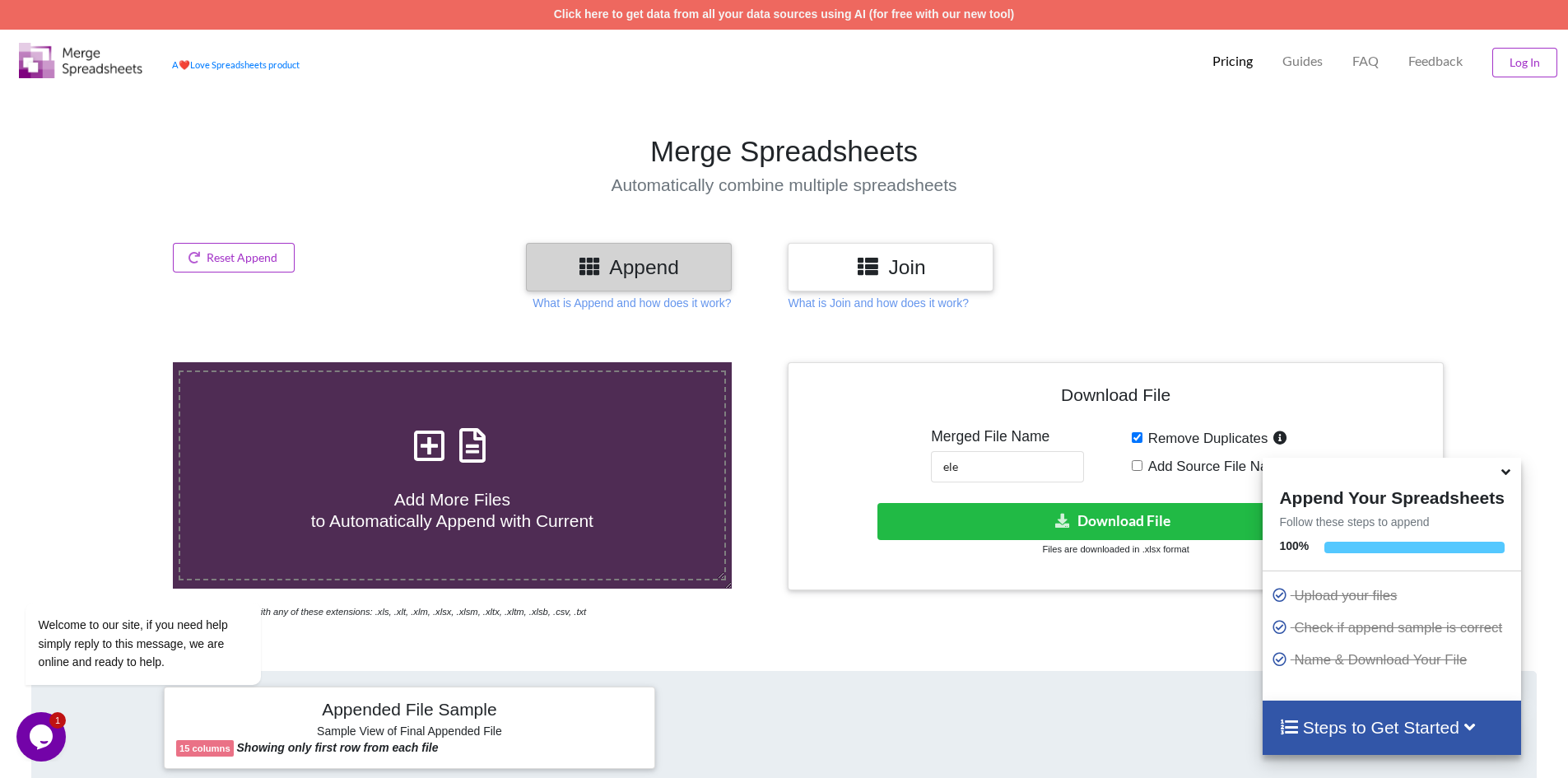
scroll to position [0, 0]
click at [254, 263] on button "Reset Append" at bounding box center [234, 258] width 122 height 29
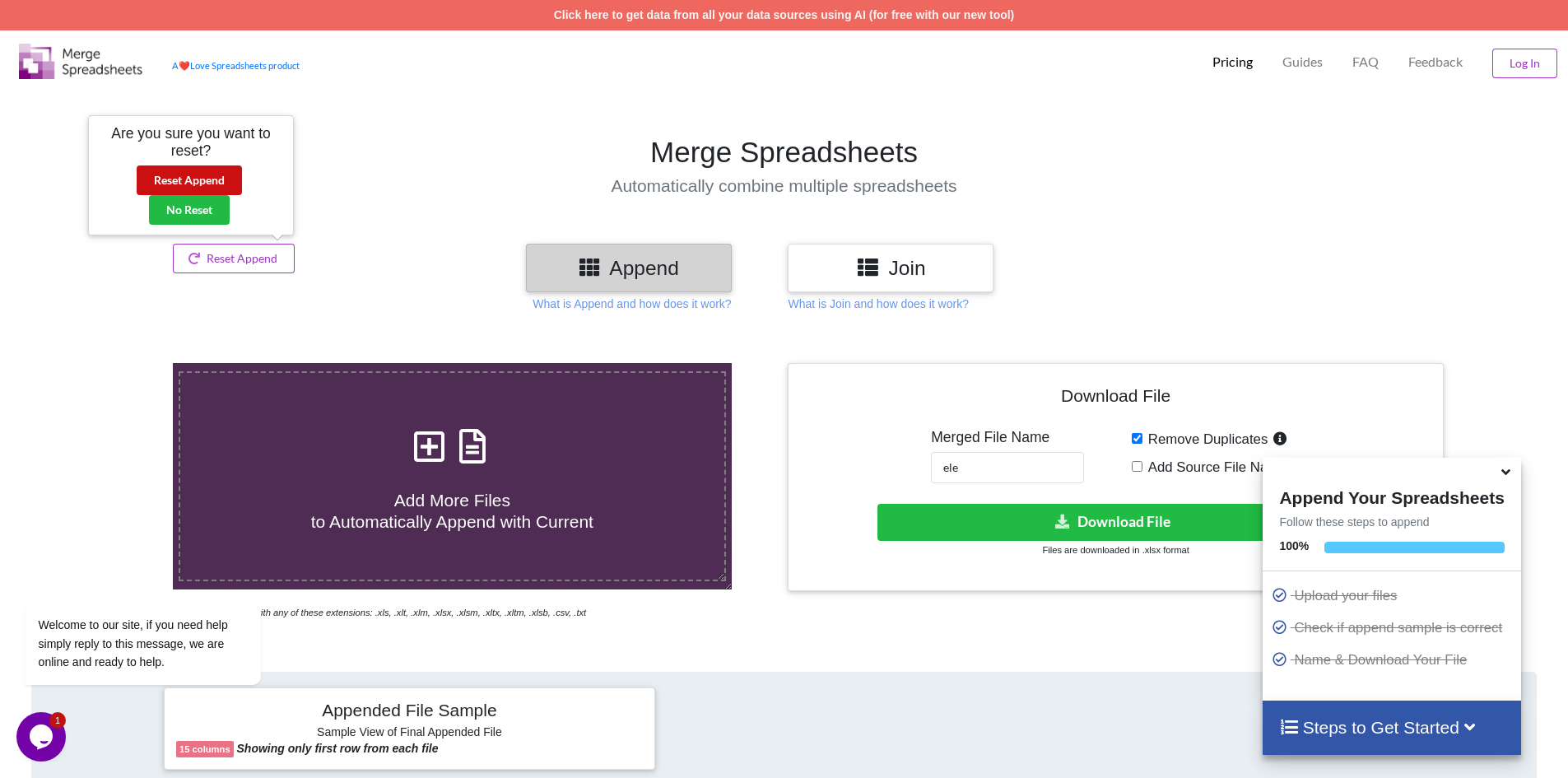
click at [193, 177] on button "Reset Append" at bounding box center [190, 180] width 106 height 29
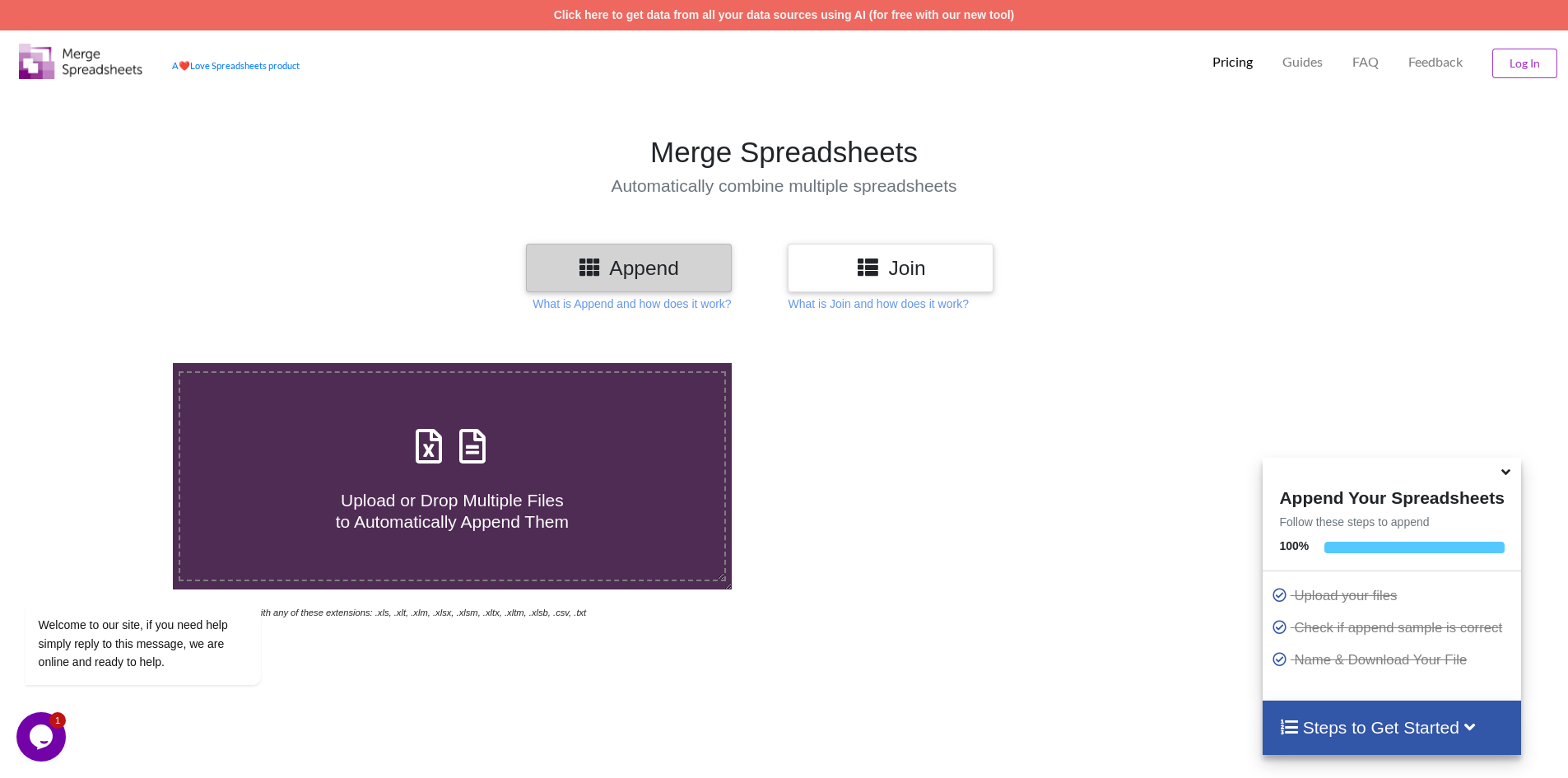
click at [603, 253] on div "Append" at bounding box center [629, 267] width 206 height 48
click at [434, 455] on icon at bounding box center [429, 438] width 42 height 35
click at [112, 363] on input "Upload or Drop Multiple Files to Automatically Append Them" at bounding box center [112, 363] width 0 height 0
type input "C:\fakepath\ls4.xlsx"
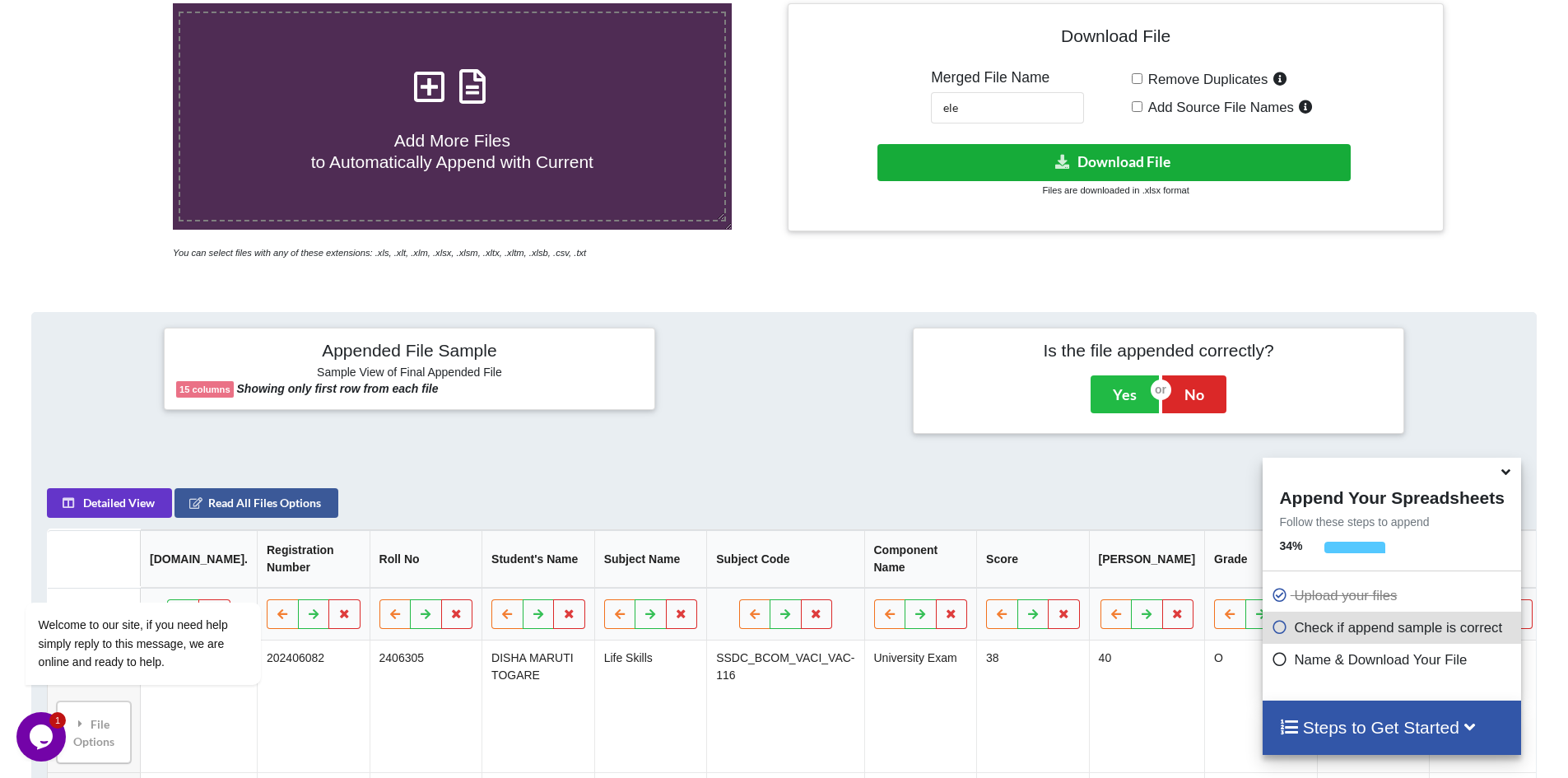
scroll to position [343, 0]
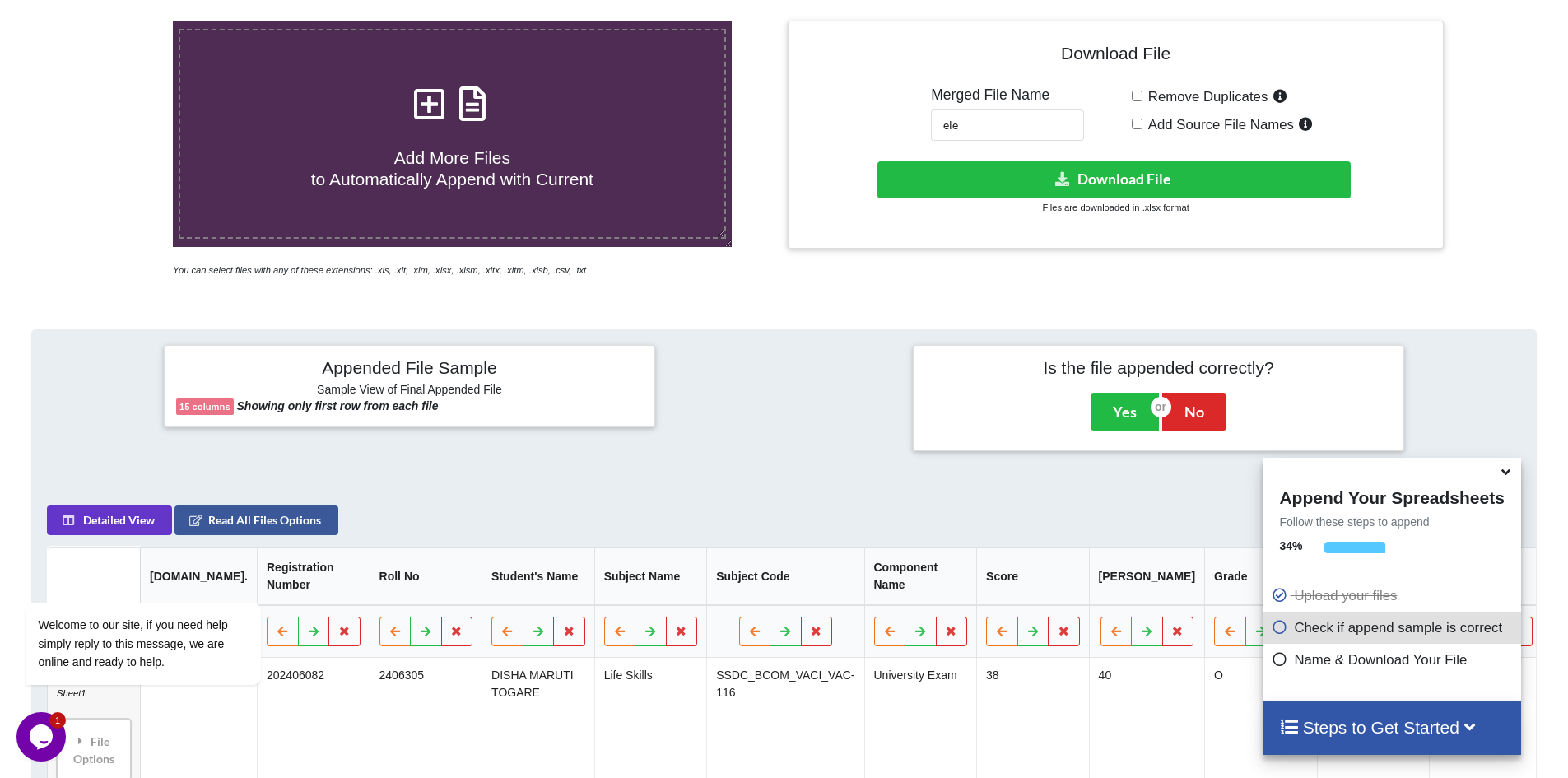
click at [1138, 99] on input "Remove Duplicates" at bounding box center [1137, 96] width 10 height 10
checkbox input "true"
drag, startPoint x: 992, startPoint y: 122, endPoint x: 865, endPoint y: 122, distance: 127.0
click at [865, 121] on div "Download File Merged File Name ele Remove Duplicates Add Source File Names Down…" at bounding box center [1115, 134] width 630 height 203
type input "ls"
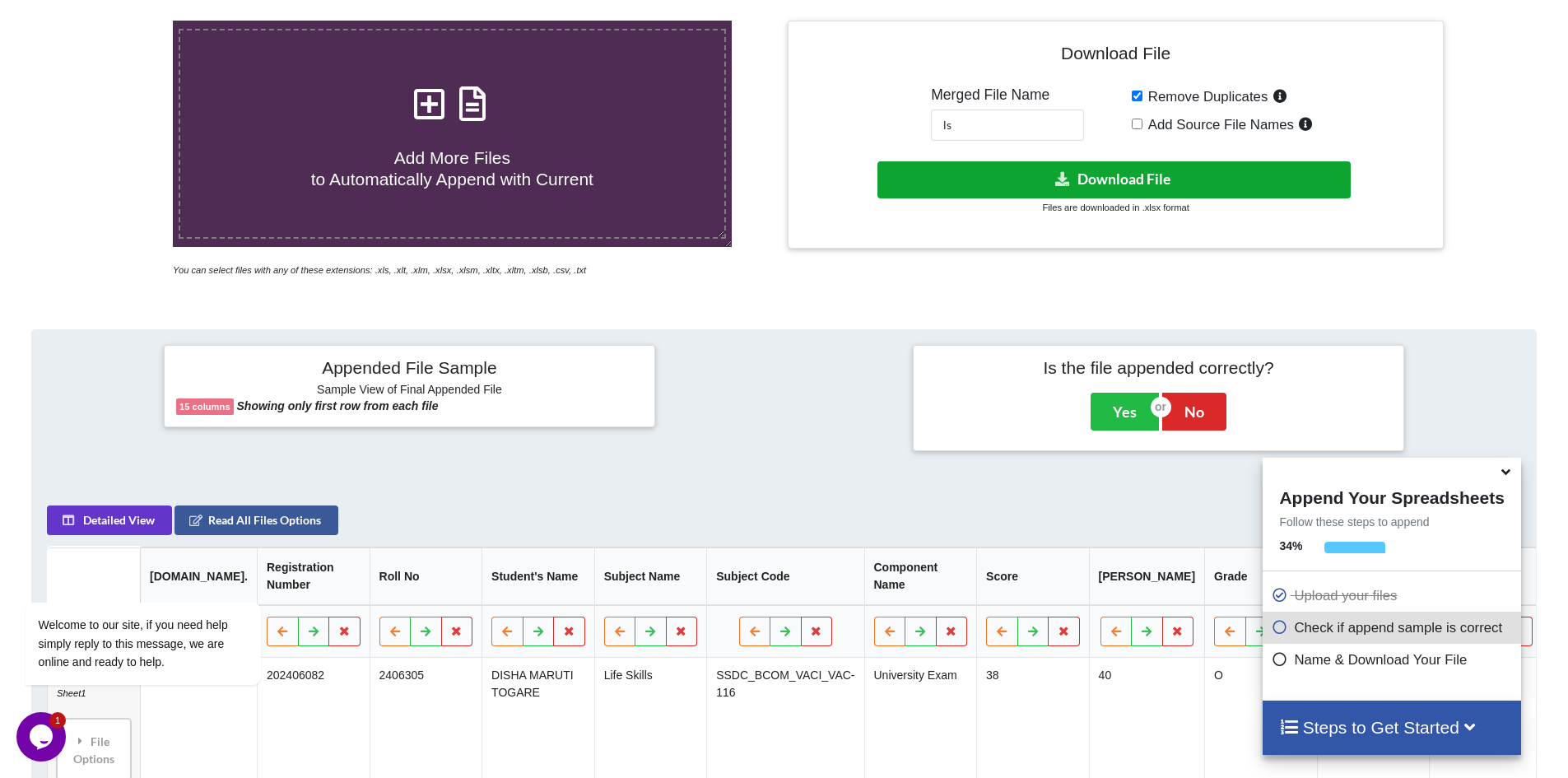
click at [1087, 185] on button "Download File" at bounding box center [1114, 179] width 473 height 37
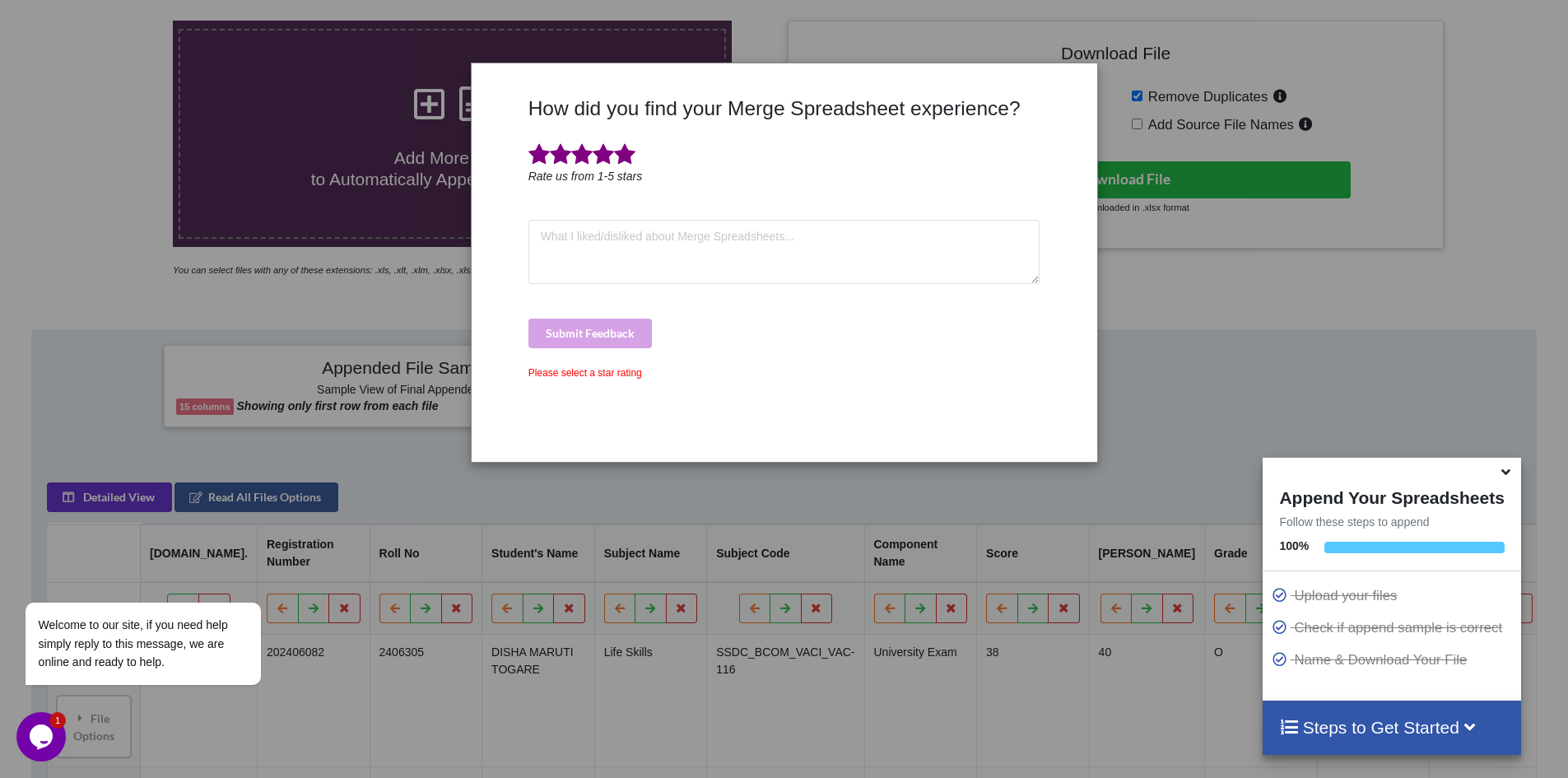
drag, startPoint x: 617, startPoint y: 159, endPoint x: 609, endPoint y: 183, distance: 25.3
click at [617, 159] on span at bounding box center [624, 154] width 22 height 23
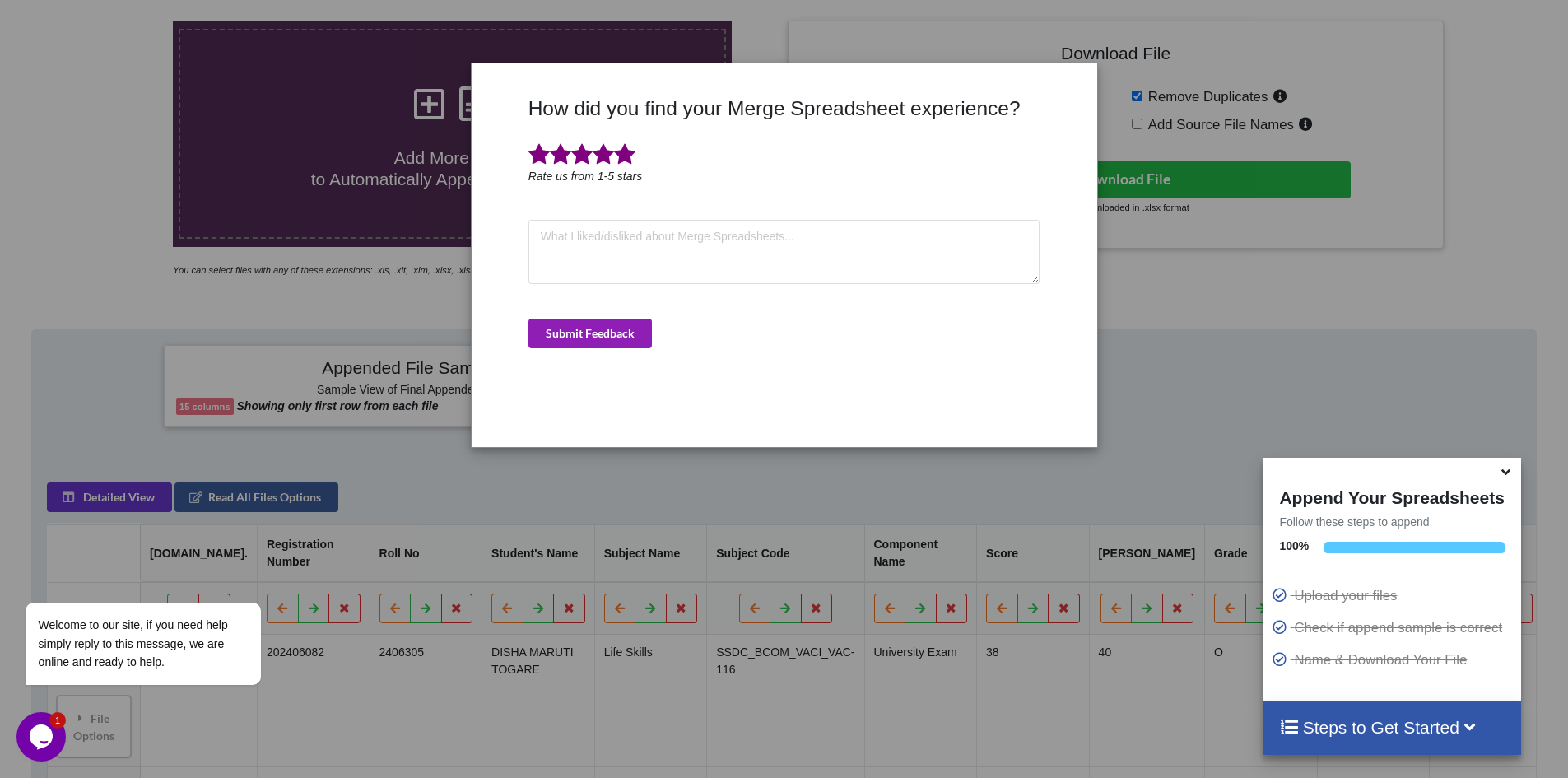
click at [587, 336] on button "Submit Feedback" at bounding box center [590, 333] width 124 height 29
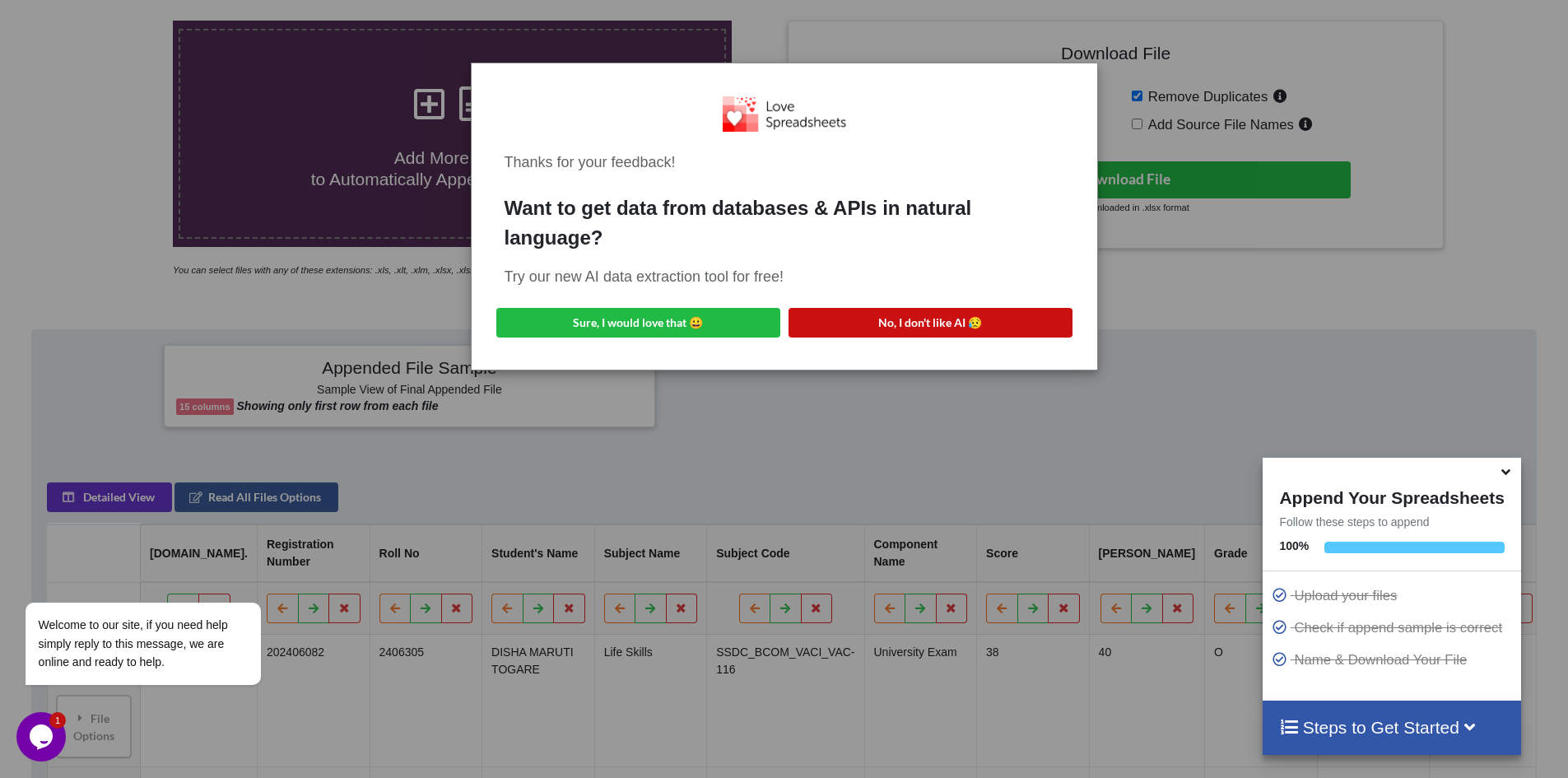
click at [916, 329] on button "No, I don't like AI 😥" at bounding box center [930, 323] width 284 height 29
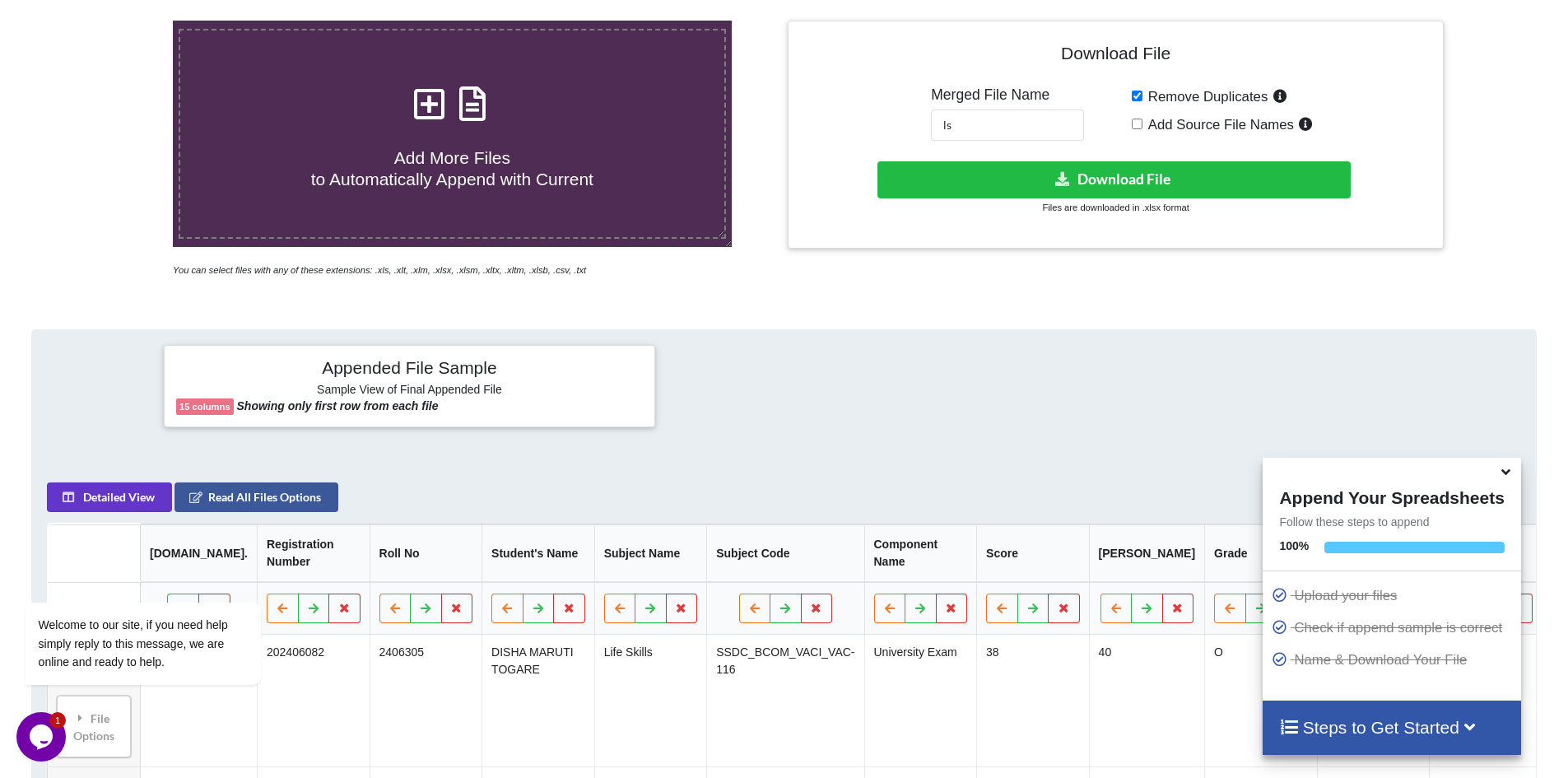
click at [697, 404] on div at bounding box center [784, 385] width 249 height 82
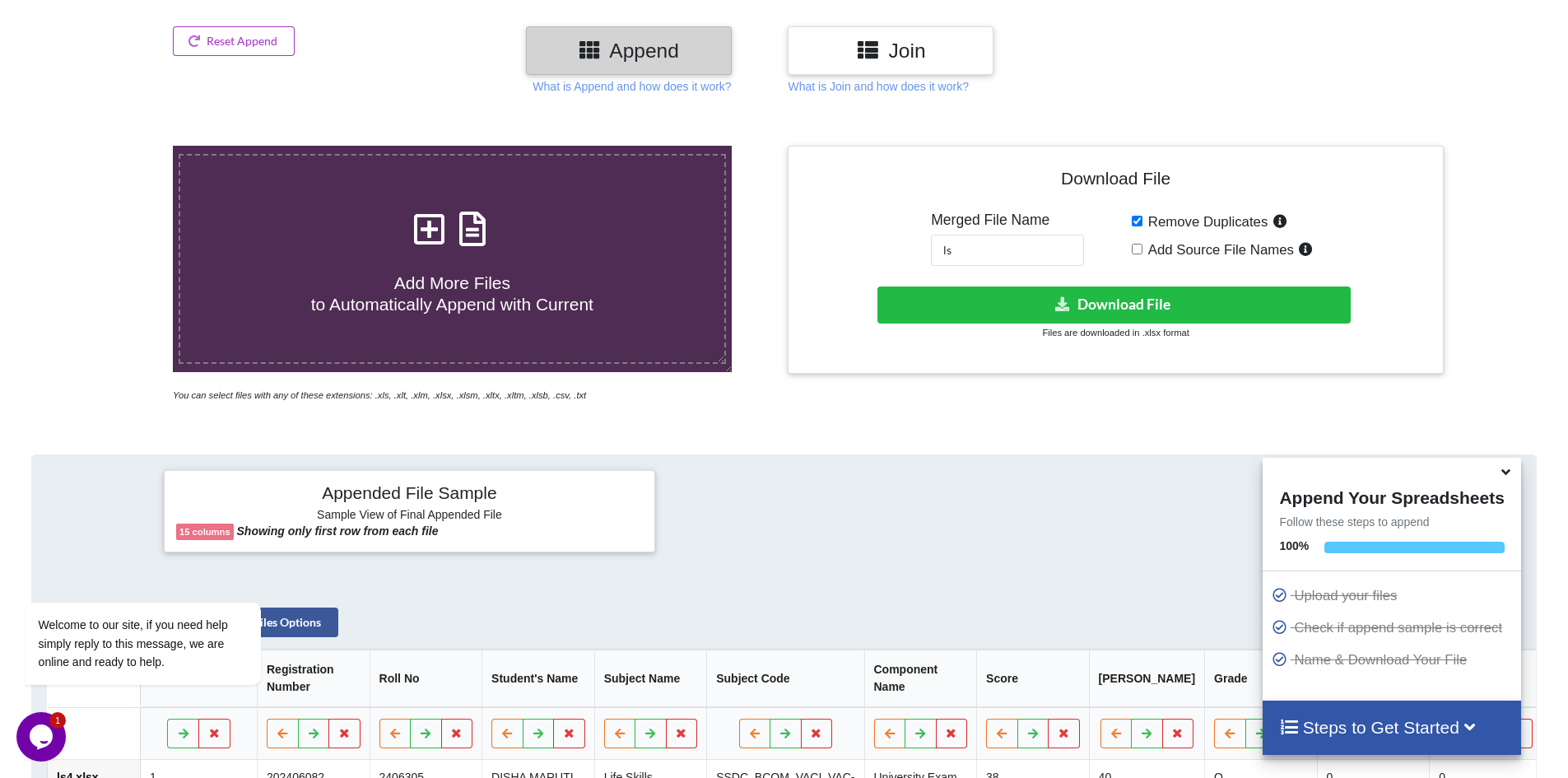
scroll to position [0, 0]
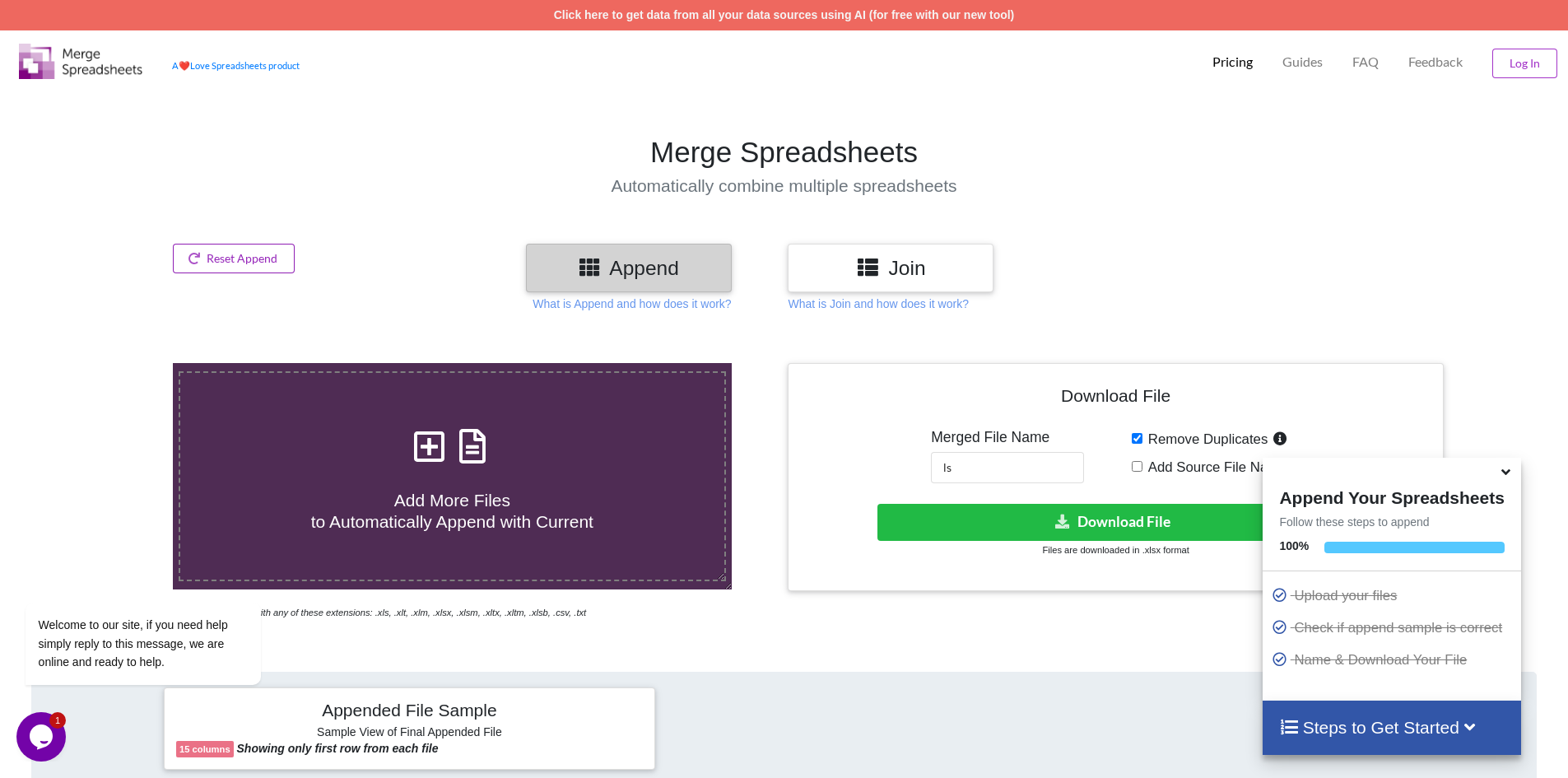
click at [247, 248] on button "Reset Append" at bounding box center [234, 258] width 122 height 29
click at [195, 181] on button "Reset Append" at bounding box center [190, 180] width 106 height 29
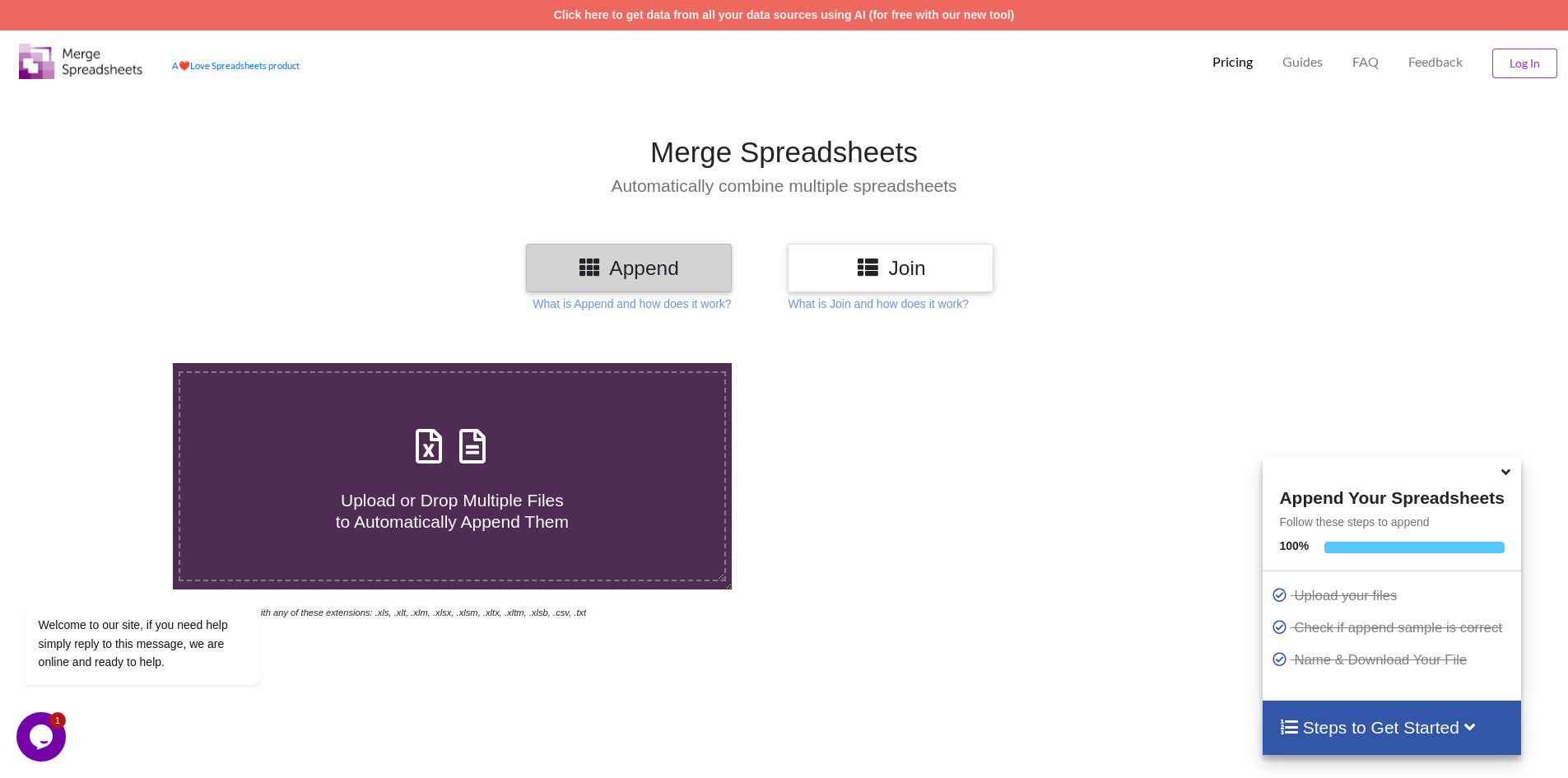
click at [633, 262] on h3 "Append" at bounding box center [628, 268] width 181 height 24
click at [426, 447] on icon at bounding box center [429, 438] width 42 height 35
click at [112, 363] on input "Upload or Drop Multiple Files to Automatically Append Them" at bounding box center [112, 363] width 0 height 0
type input "C:\fakepath\ev4.xlsx"
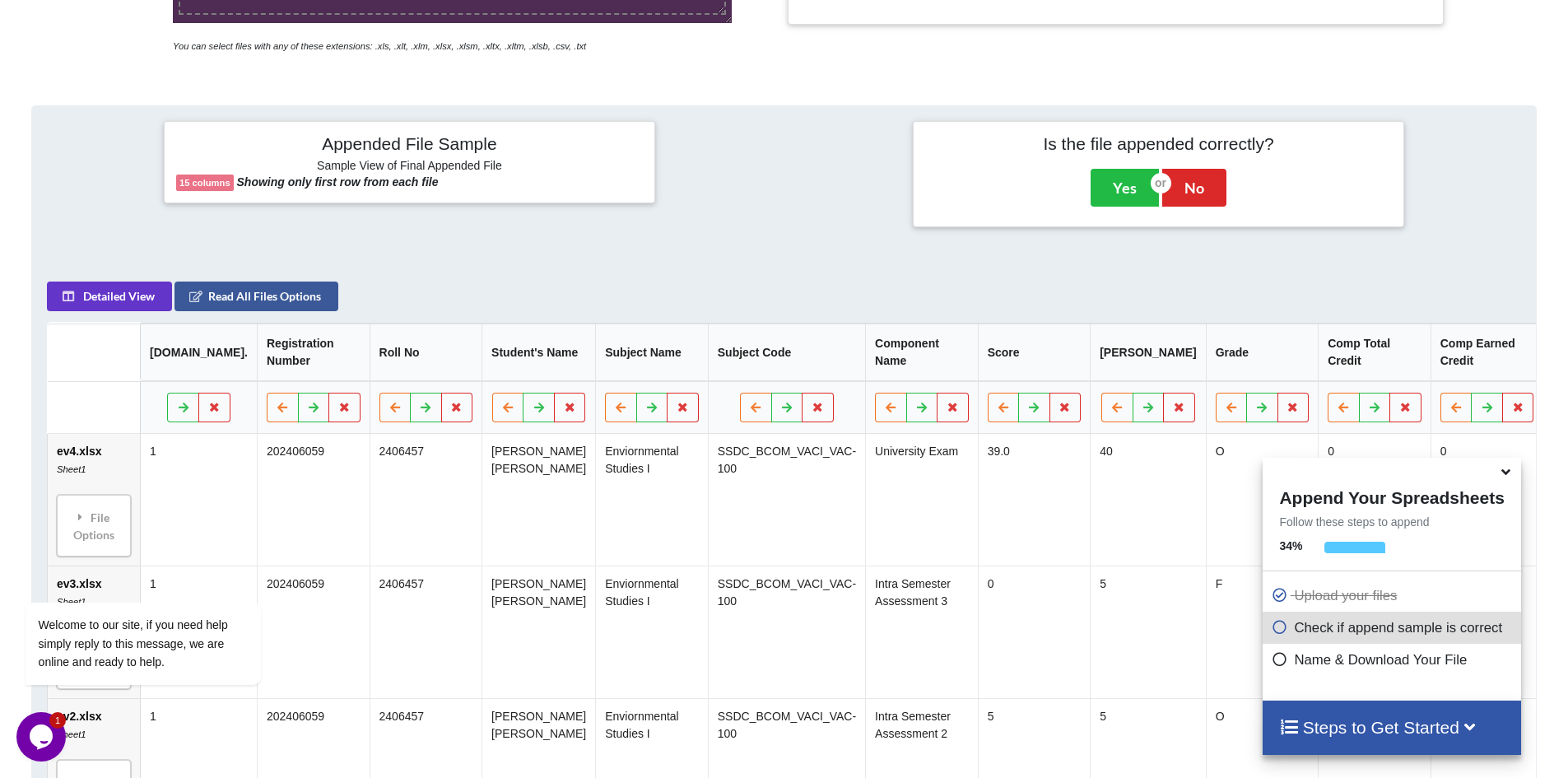
scroll to position [343, 0]
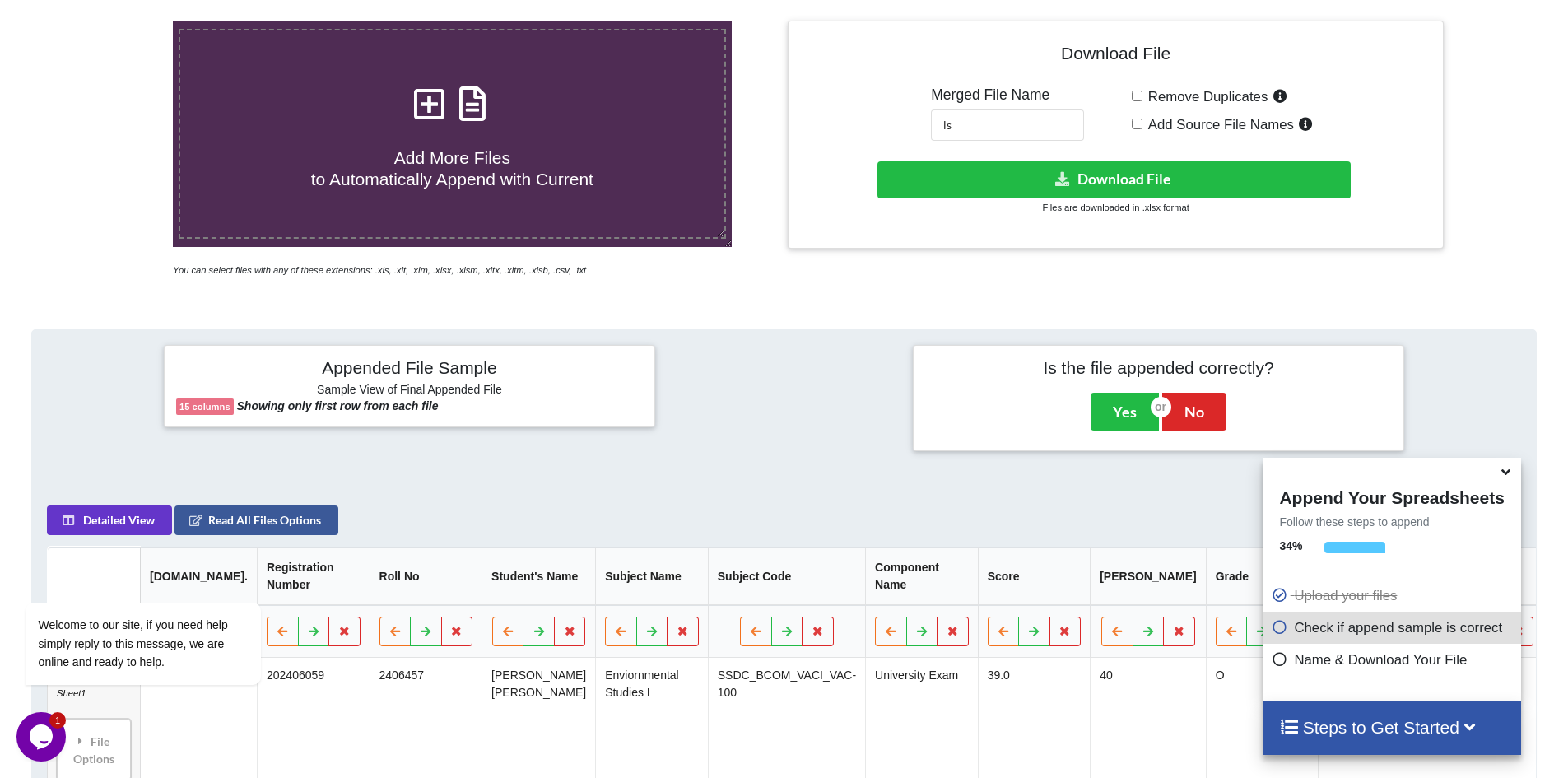
drag, startPoint x: 1142, startPoint y: 100, endPoint x: 1113, endPoint y: 106, distance: 29.6
click at [1142, 100] on label "Remove Duplicates" at bounding box center [1217, 96] width 149 height 22
click at [1141, 100] on input "Remove Duplicates" at bounding box center [1137, 96] width 10 height 10
checkbox input "true"
drag, startPoint x: 895, startPoint y: 140, endPoint x: 877, endPoint y: 140, distance: 18.0
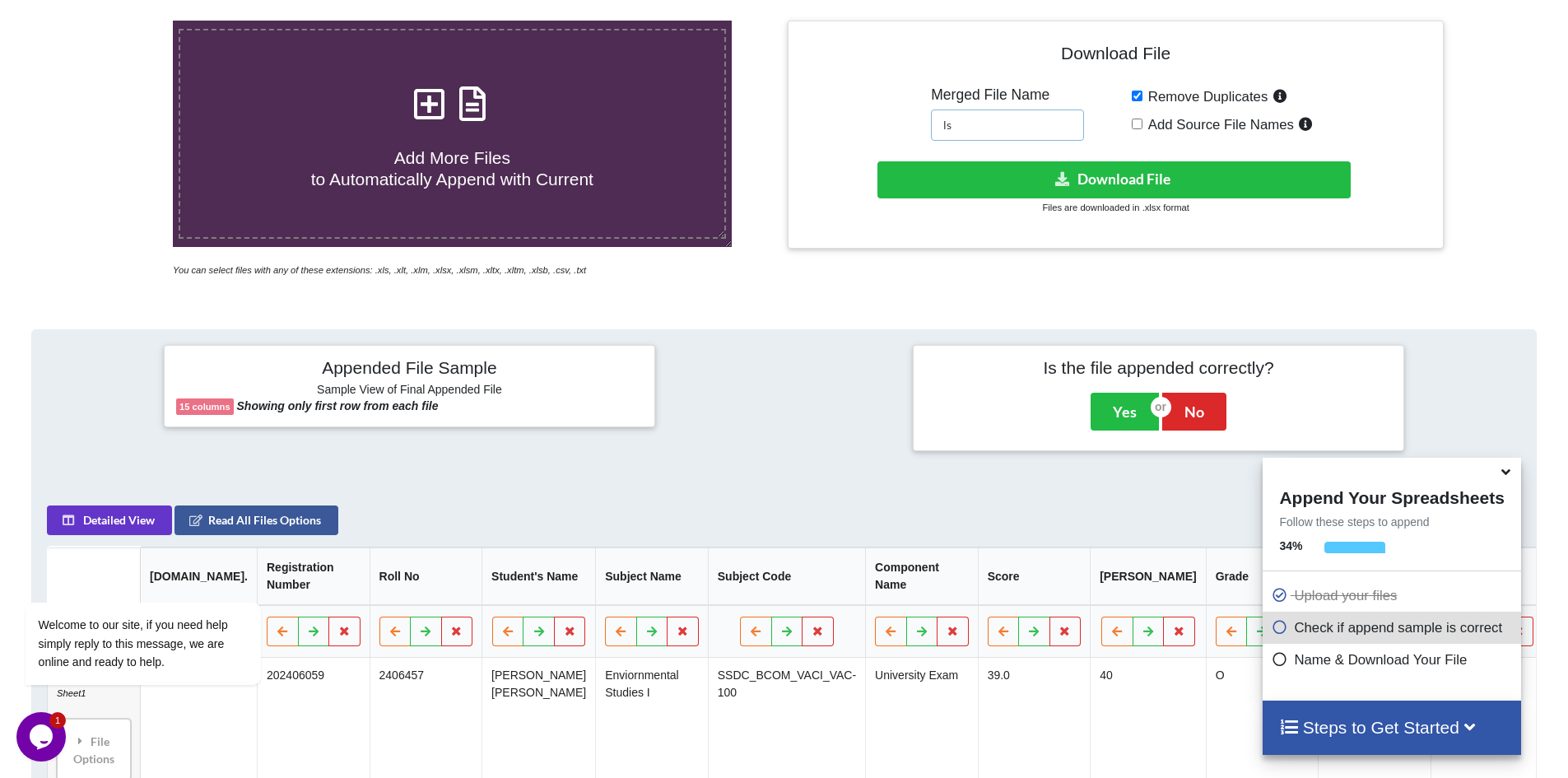
click at [877, 140] on div "Download File Merged File Name ls Remove Duplicates Add Source File Names Downl…" at bounding box center [1115, 134] width 630 height 203
type input "evs"
click at [1073, 190] on button "Download File" at bounding box center [1114, 179] width 473 height 37
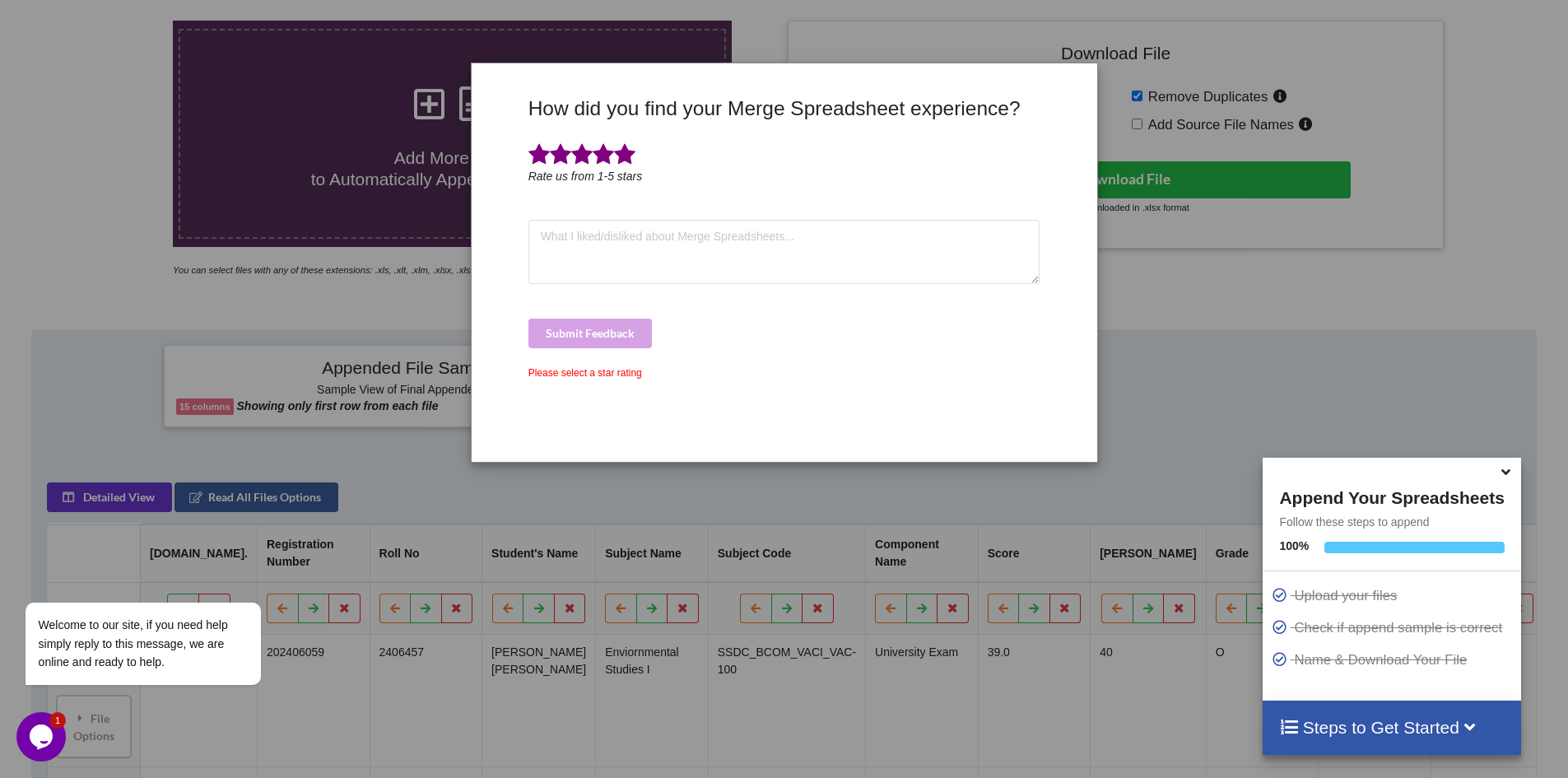
click at [629, 158] on span at bounding box center [624, 154] width 22 height 23
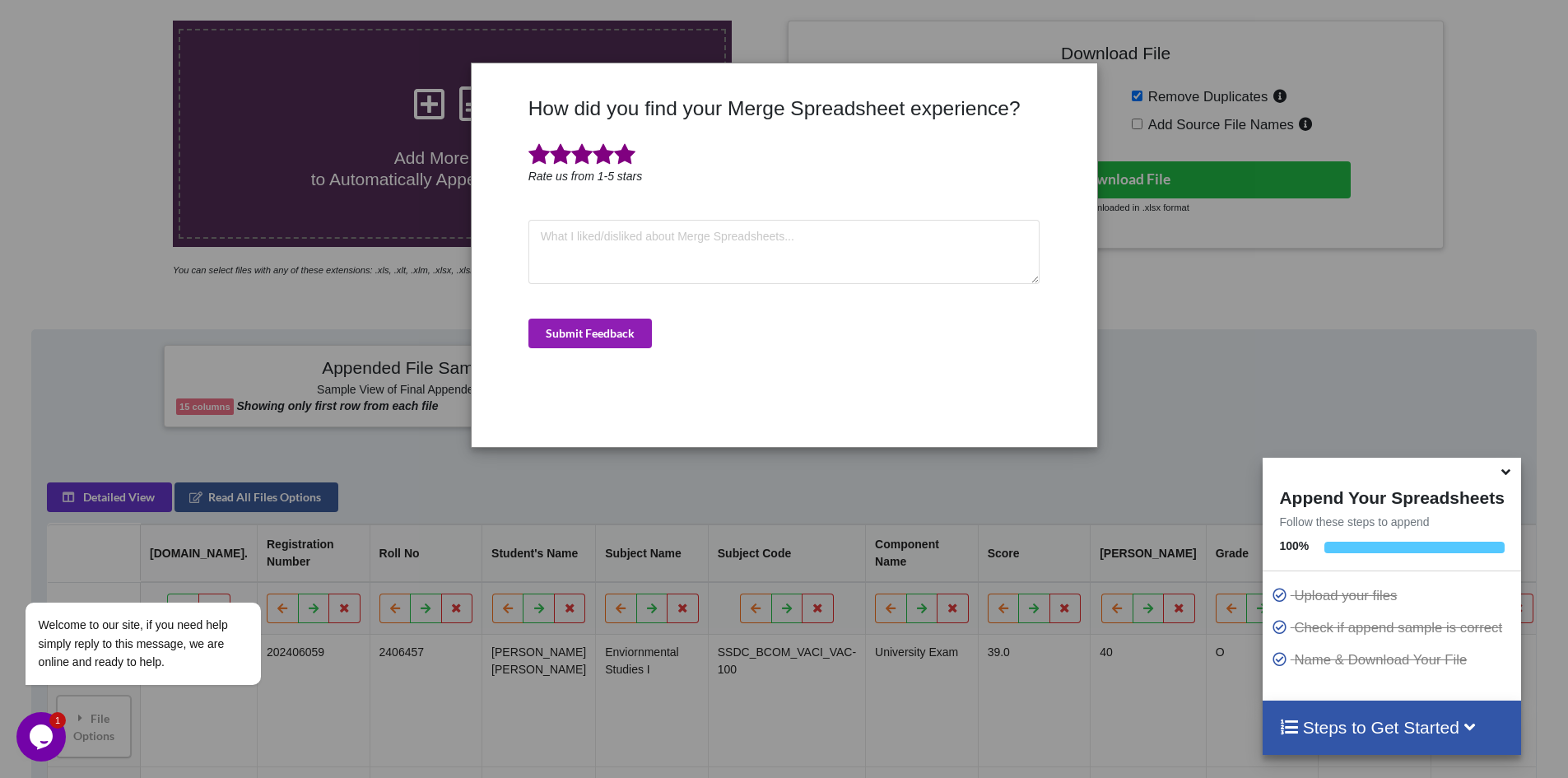
click at [602, 328] on button "Submit Feedback" at bounding box center [590, 333] width 124 height 29
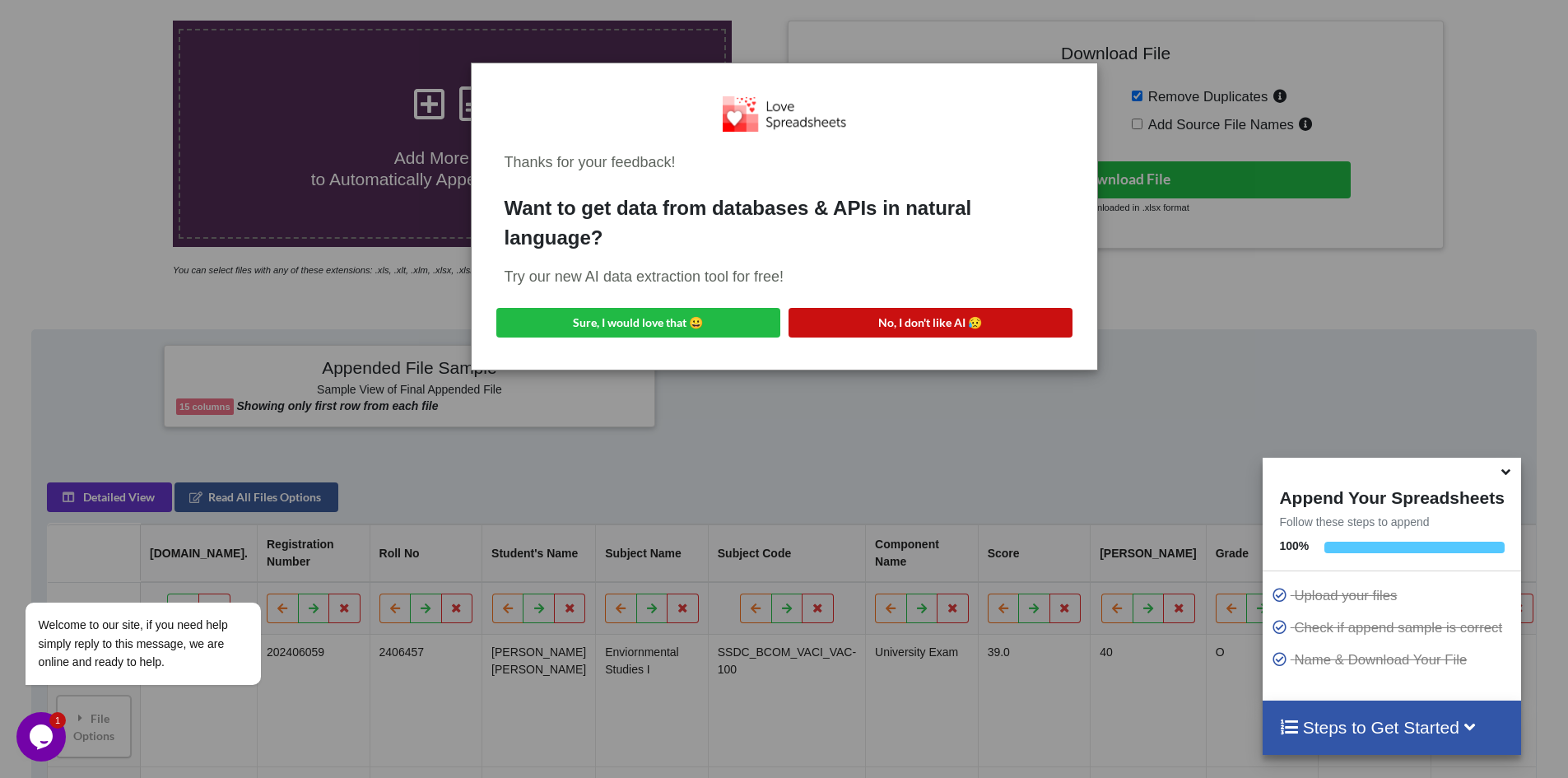
click at [896, 320] on button "No, I don't like AI 😥" at bounding box center [930, 323] width 284 height 29
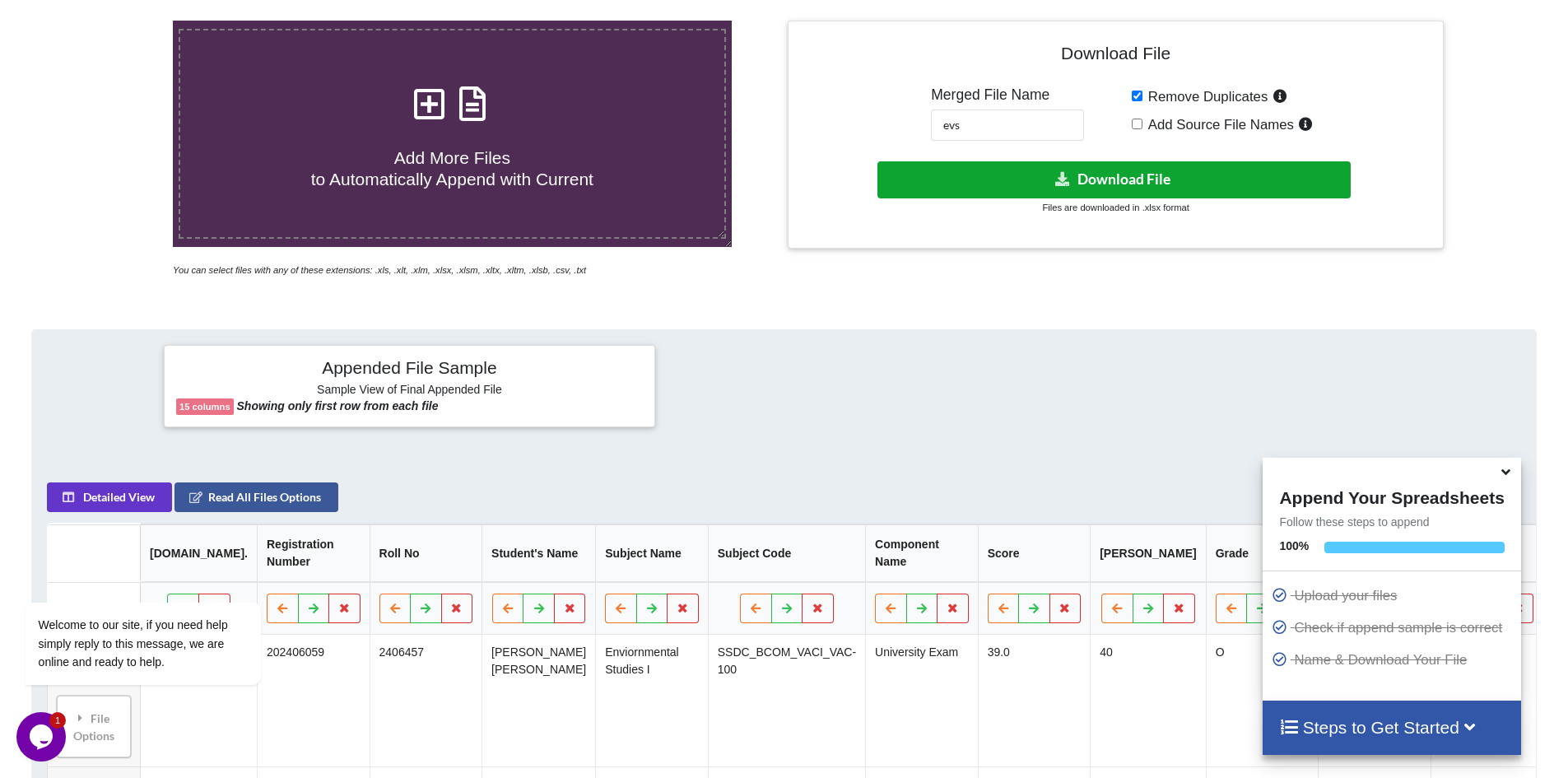
click at [1111, 177] on button "Download File" at bounding box center [1114, 179] width 473 height 37
